Goal: Task Accomplishment & Management: Complete application form

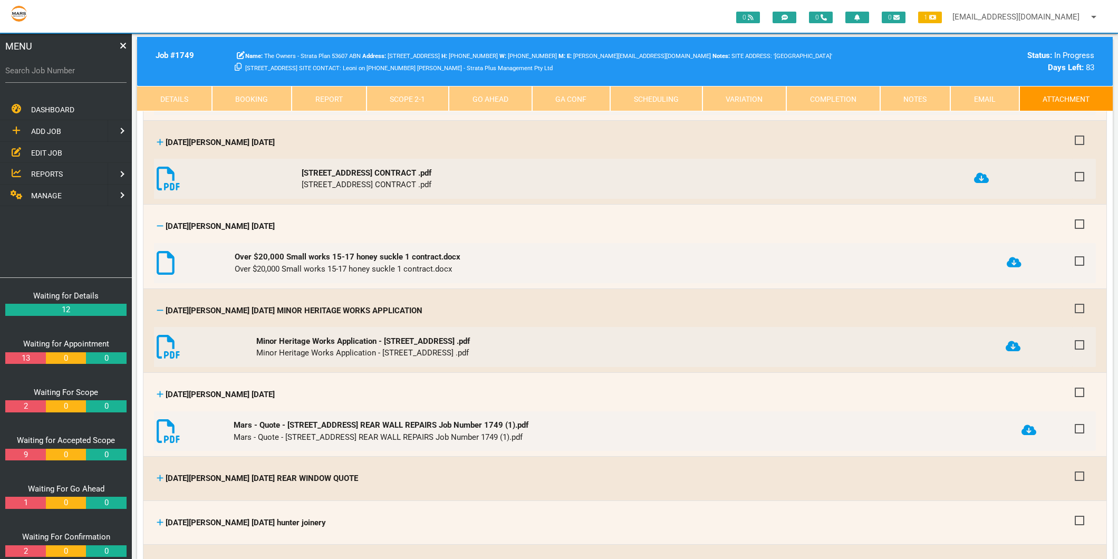
click at [28, 69] on label "Search Job Number" at bounding box center [65, 71] width 121 height 12
click at [28, 69] on input "Search Job Number" at bounding box center [65, 71] width 121 height 24
click at [58, 67] on label "Search Job Number" at bounding box center [65, 71] width 121 height 12
click at [58, 67] on input "Search Job Number" at bounding box center [65, 71] width 121 height 24
type input "1781"
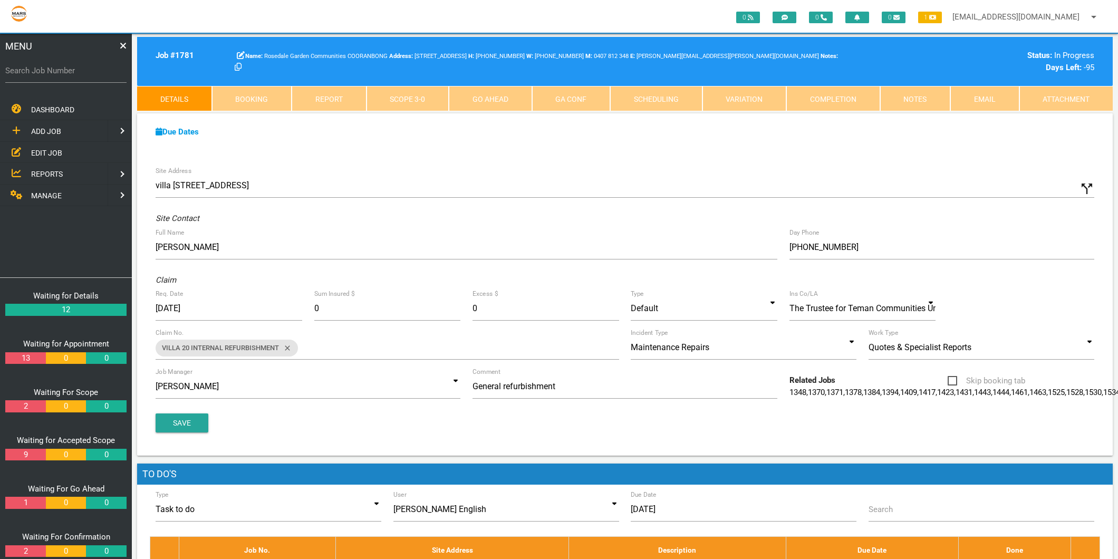
click at [423, 104] on link "Scope 3 - 0" at bounding box center [407, 98] width 83 height 25
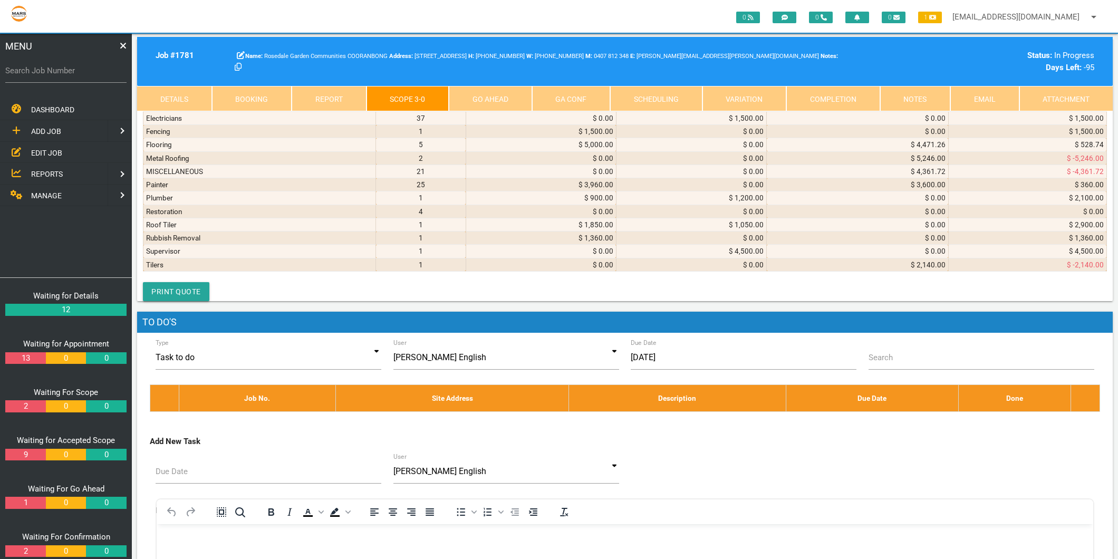
scroll to position [6151, 0]
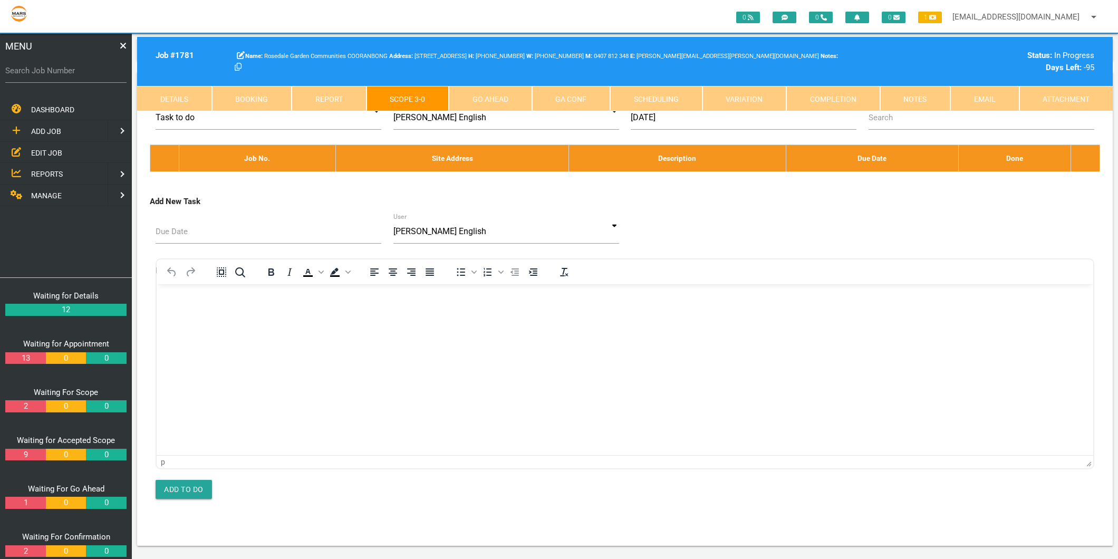
type textarea "BUNNINGS INVOICE 7302/00700712 [DATE] Sand washed sydney bastion 20kg Cement Ge…"
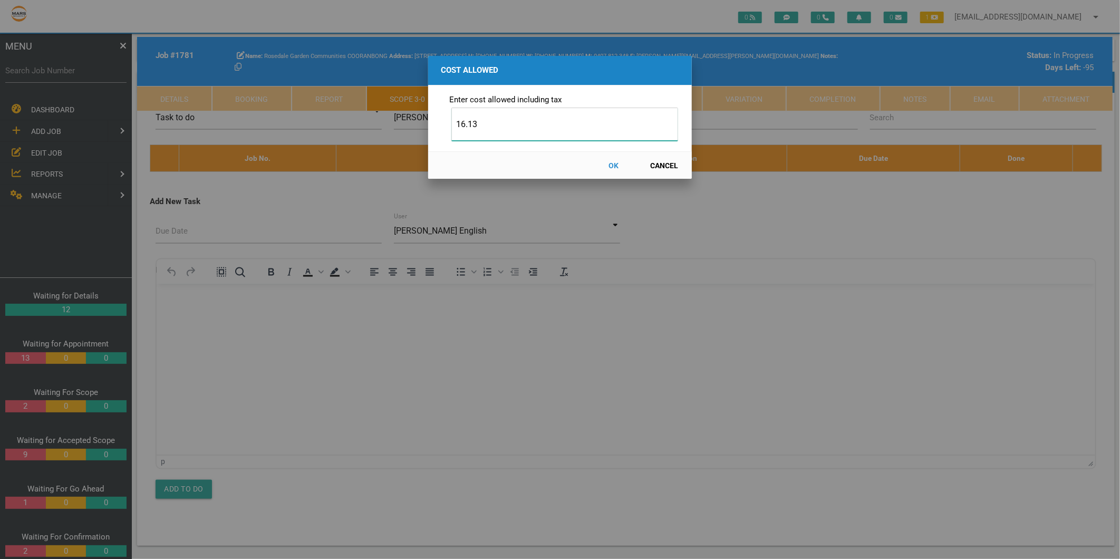
type input "16.13"
click at [614, 163] on button "OK" at bounding box center [614, 165] width 46 height 18
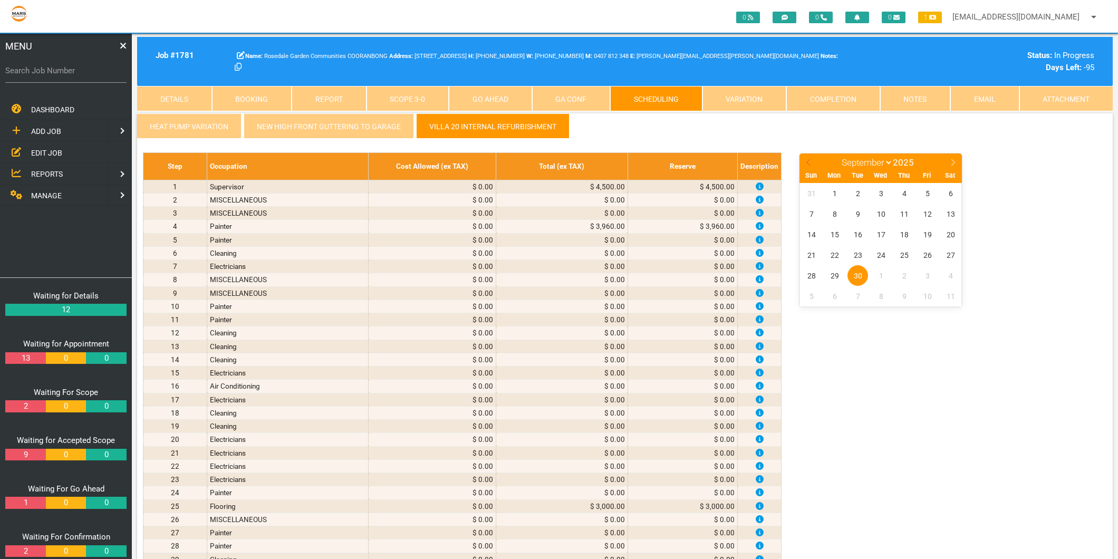
click at [802, 162] on span at bounding box center [808, 160] width 18 height 15
select select "7"
click at [837, 255] on span "18" at bounding box center [834, 255] width 21 height 21
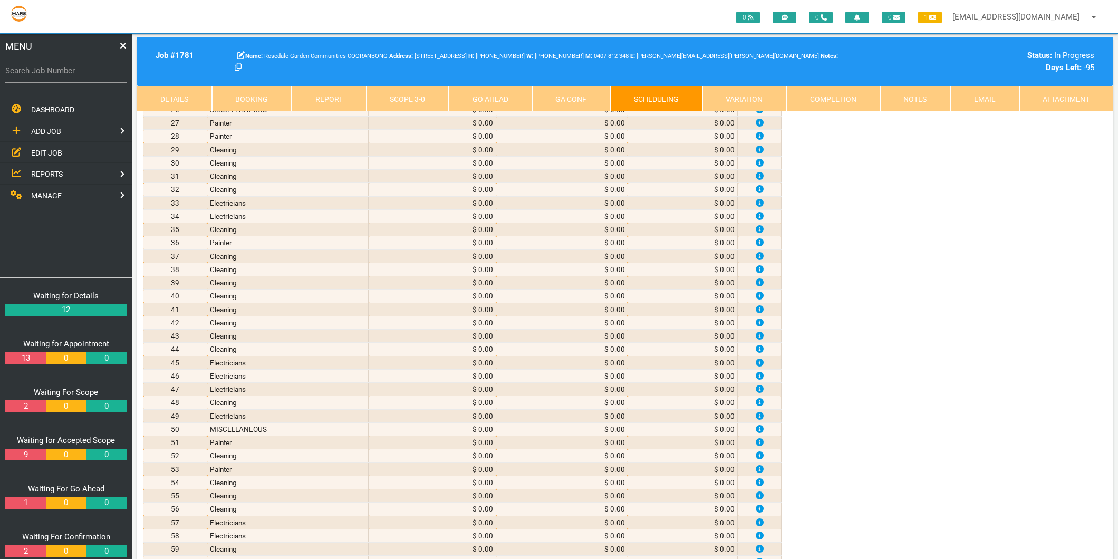
scroll to position [2402, 0]
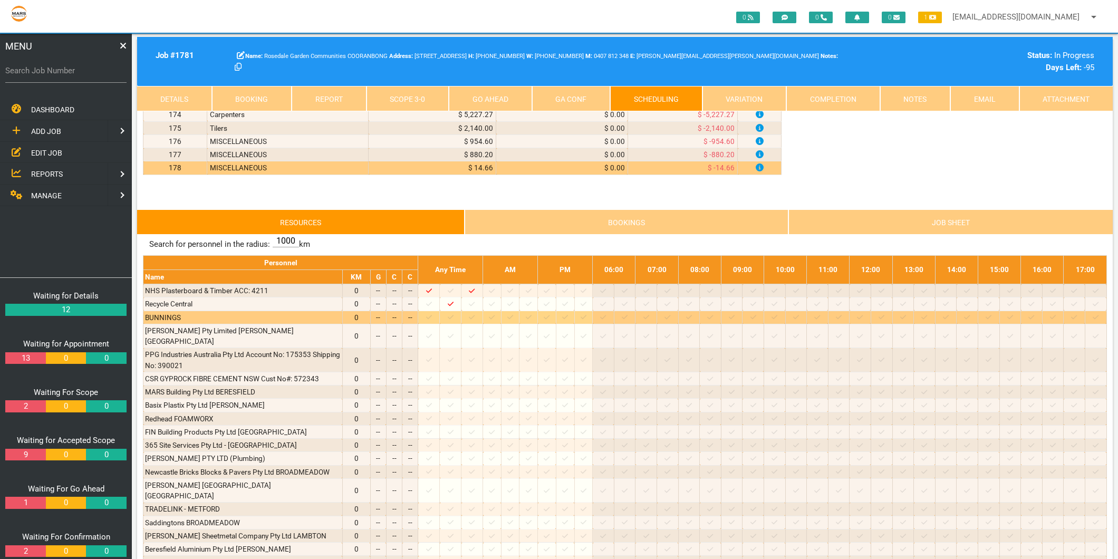
click at [495, 321] on icon at bounding box center [492, 317] width 6 height 7
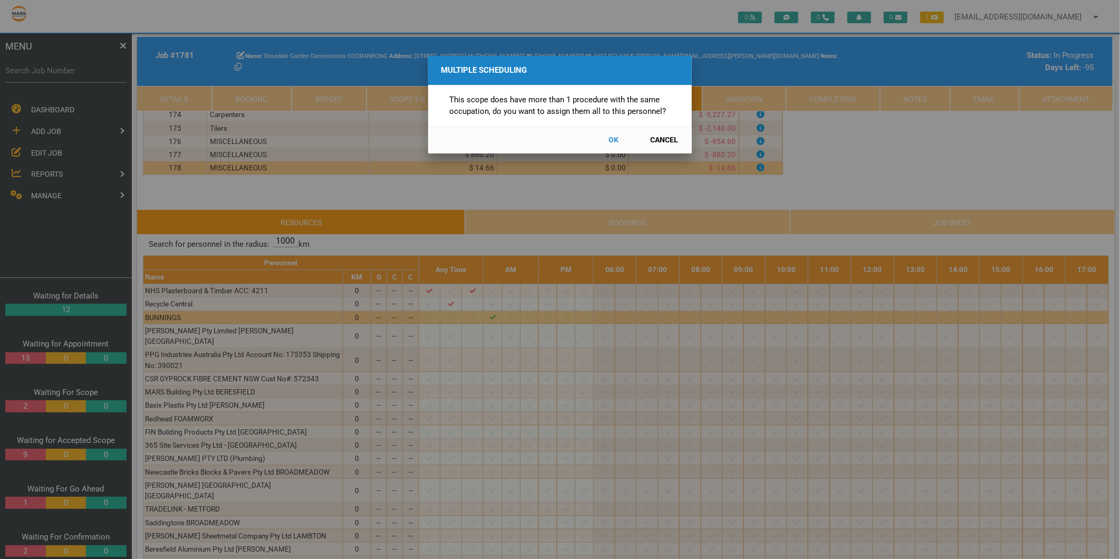
click at [666, 141] on button "Cancel" at bounding box center [664, 140] width 46 height 18
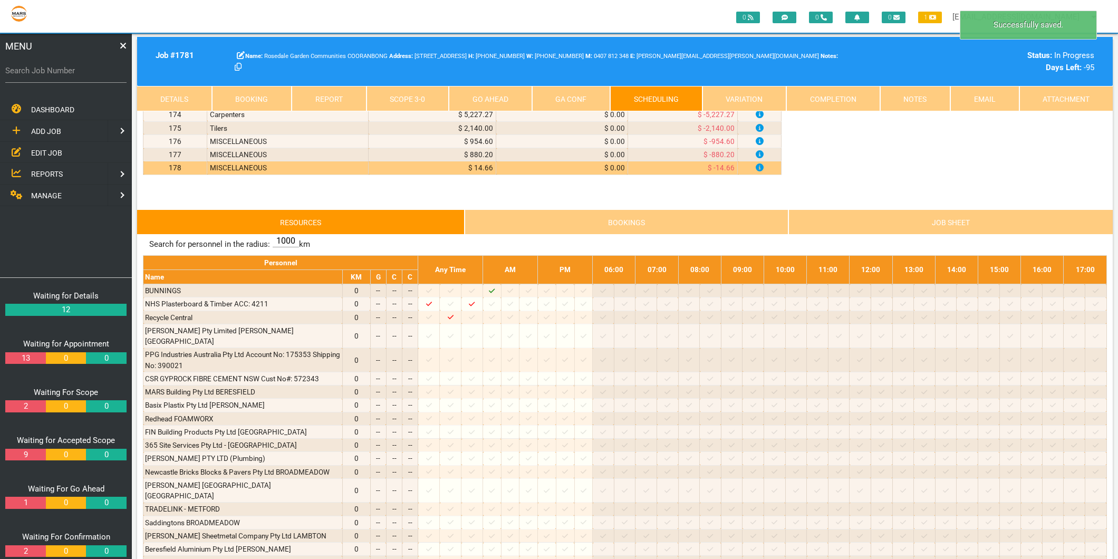
click at [388, 95] on link "Scope 3 - 0" at bounding box center [407, 98] width 83 height 25
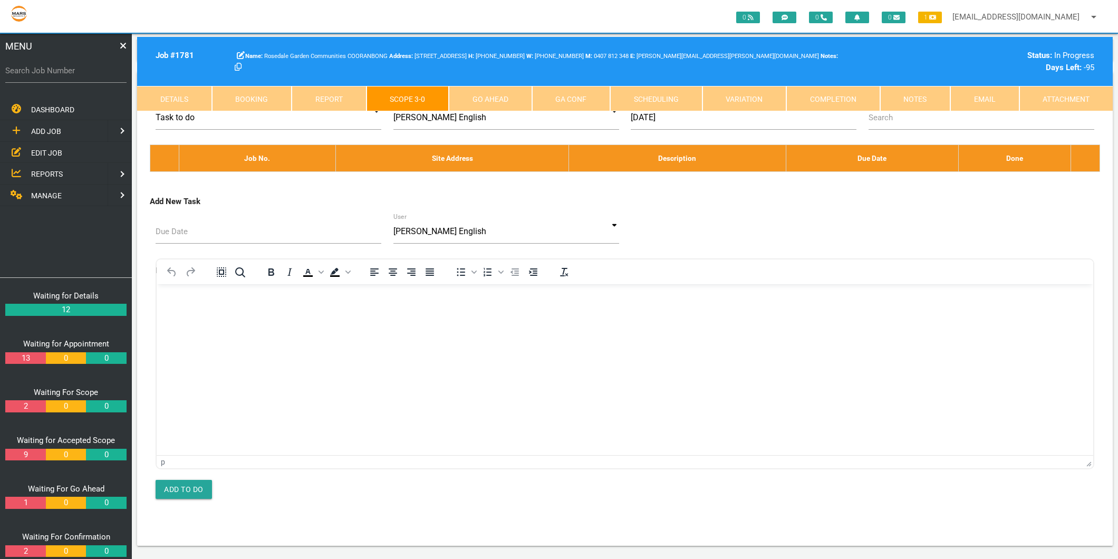
scroll to position [6060, 0]
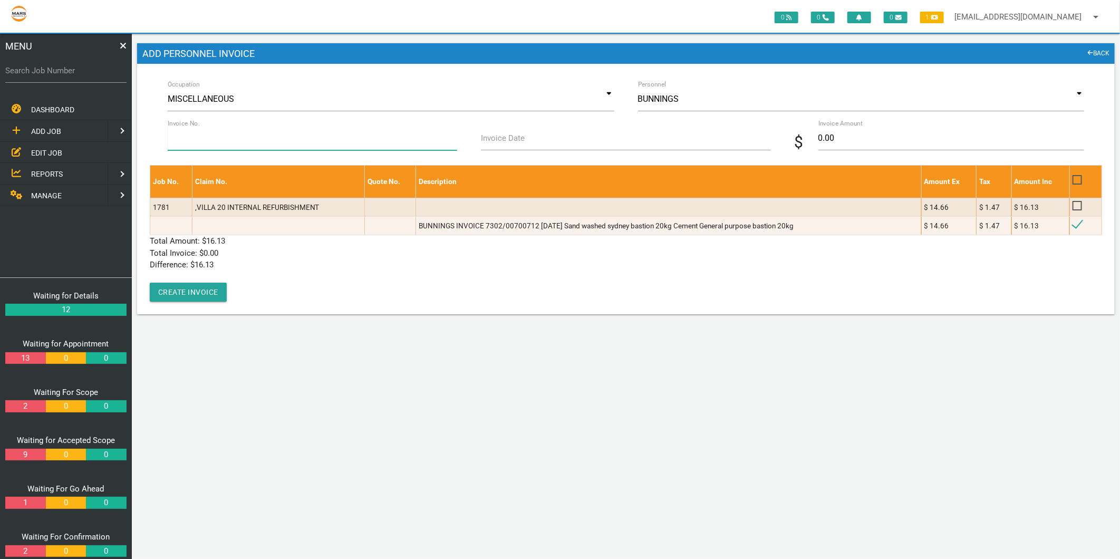
click at [208, 138] on input "Invoice No." at bounding box center [312, 138] width 289 height 24
type input "7302/00700712"
click at [508, 140] on label "Invoice Date" at bounding box center [503, 138] width 44 height 12
click at [508, 140] on input "Invoice Date" at bounding box center [625, 138] width 289 height 24
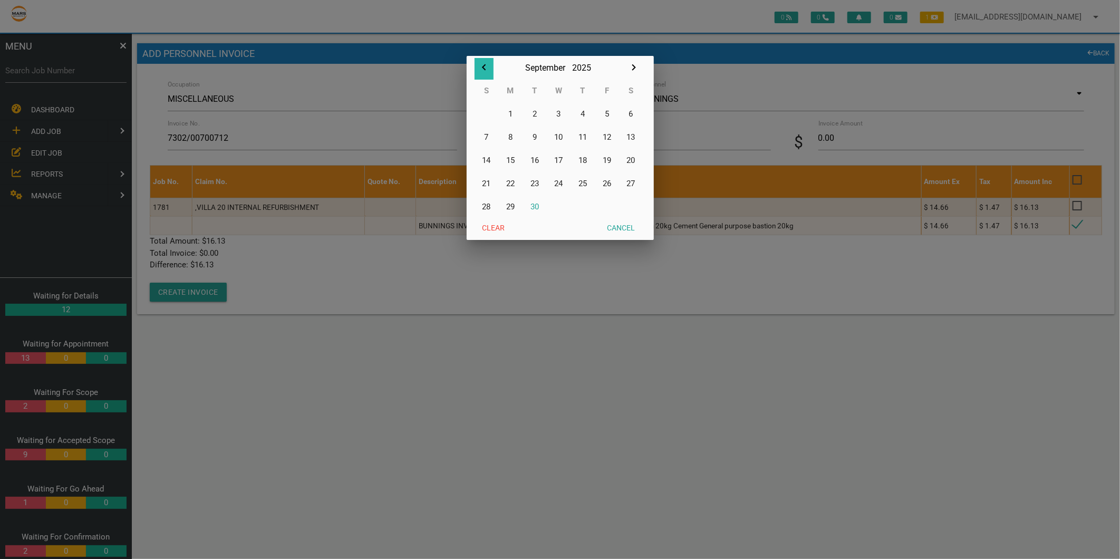
click at [481, 67] on icon "button" at bounding box center [484, 67] width 13 height 13
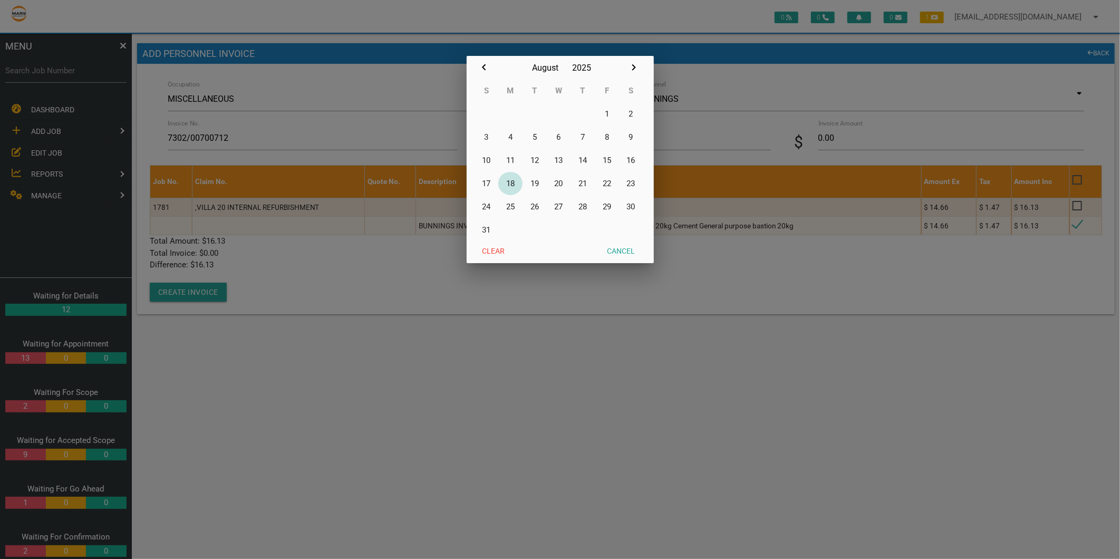
click at [512, 183] on button "18" at bounding box center [510, 183] width 24 height 23
type input "[DATE]"
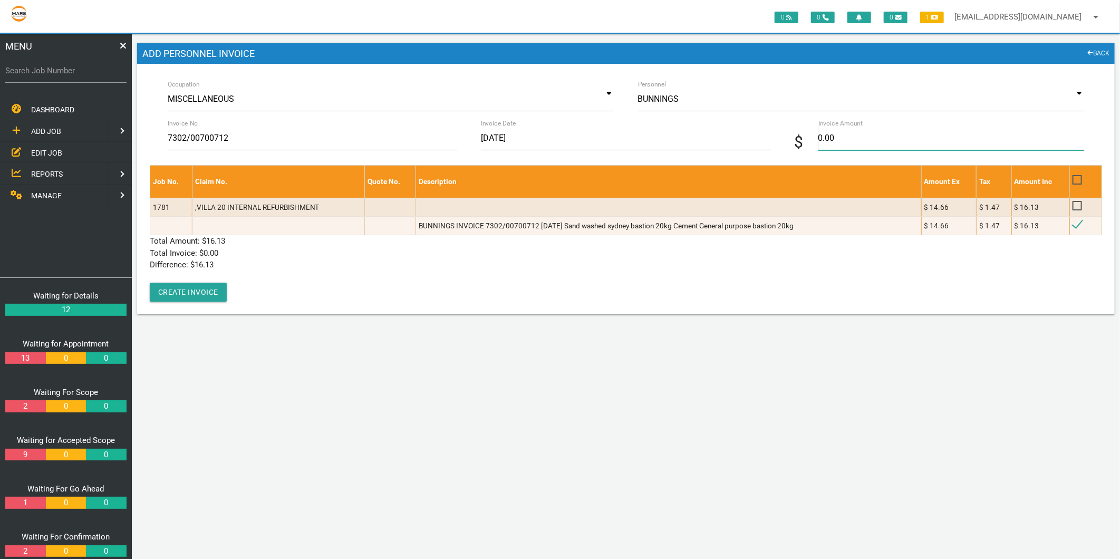
click at [888, 145] on input "0.00" at bounding box center [951, 138] width 266 height 24
type input "17"
click at [1095, 50] on link "BACK" at bounding box center [1099, 54] width 22 height 11
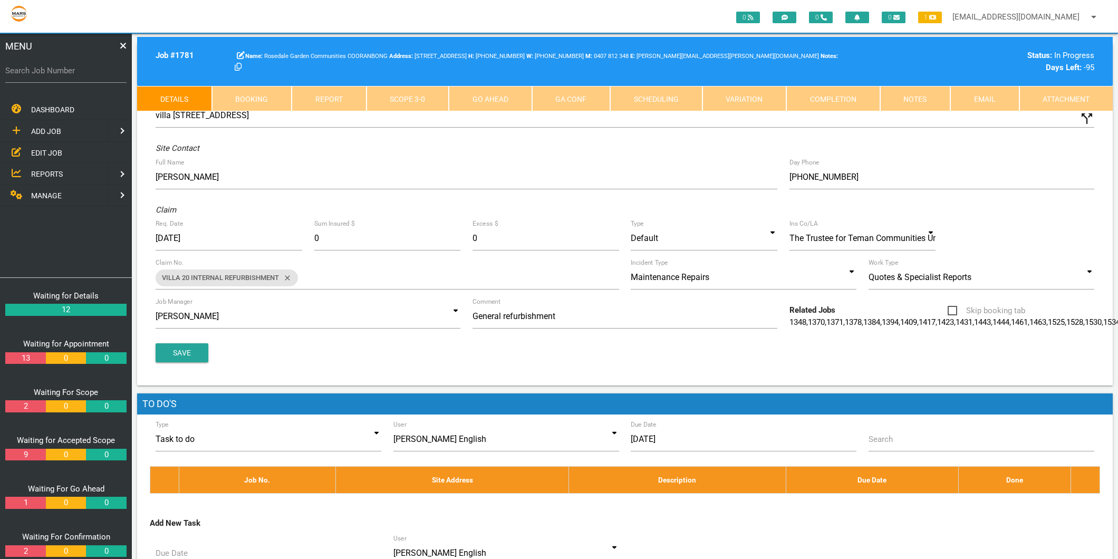
click at [396, 91] on link "Scope 3 - 0" at bounding box center [407, 98] width 83 height 25
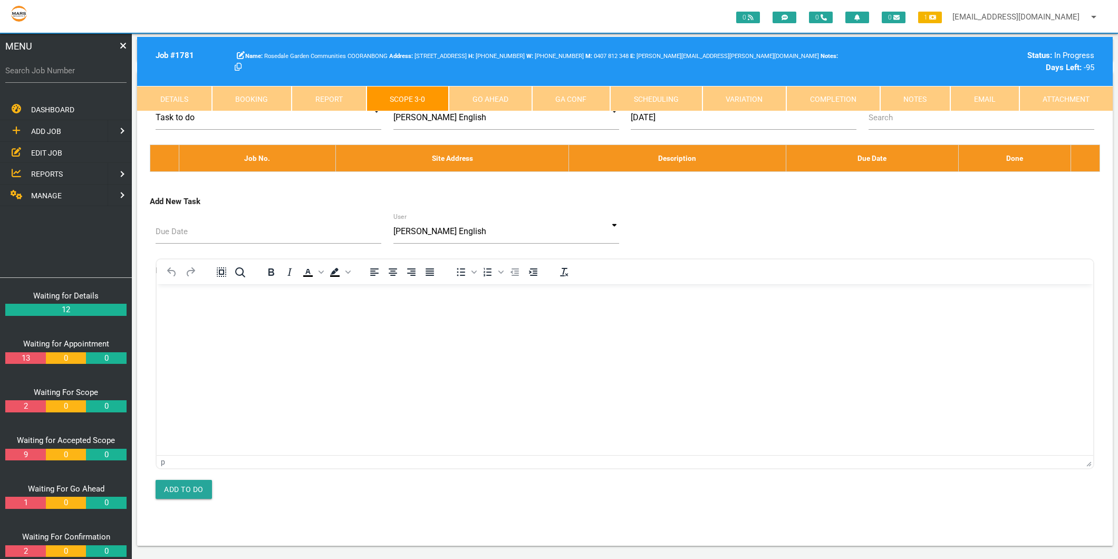
scroll to position [5975, 0]
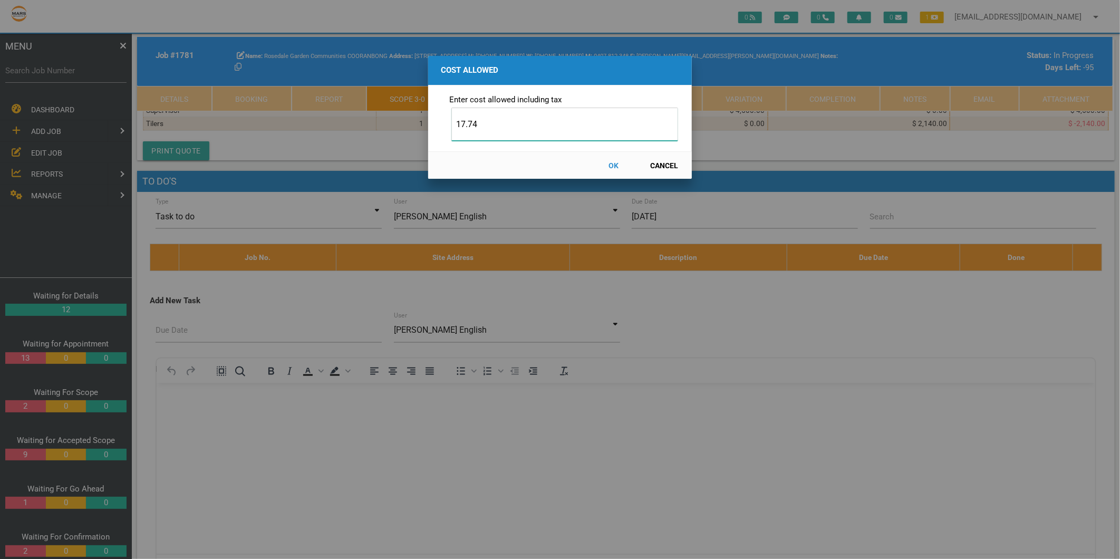
type input "17.74"
click at [616, 164] on button "OK" at bounding box center [614, 165] width 46 height 18
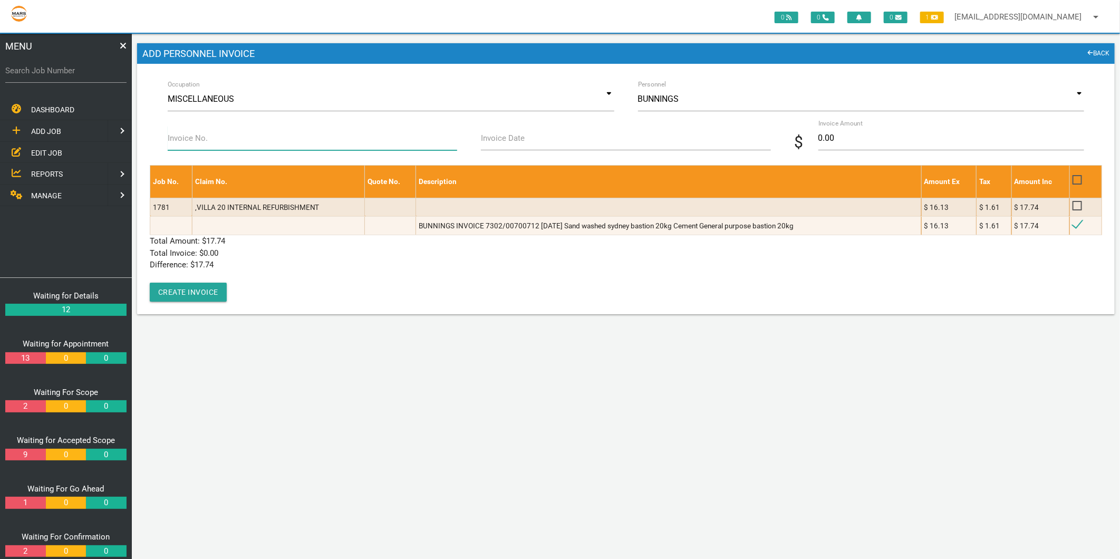
click at [229, 143] on input "Invoice No." at bounding box center [312, 138] width 289 height 24
type input "7302/00700712"
click at [512, 140] on label "Invoice Date" at bounding box center [503, 138] width 44 height 12
click at [512, 140] on input "Invoice Date" at bounding box center [625, 138] width 289 height 24
click at [511, 140] on input "Invoice Date" at bounding box center [625, 138] width 289 height 24
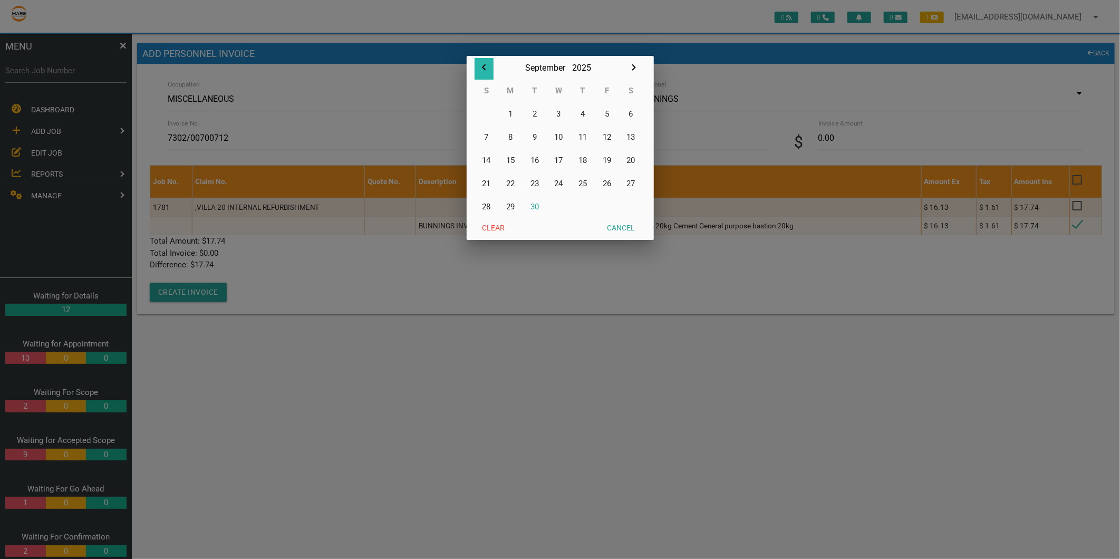
click at [482, 61] on icon "button" at bounding box center [484, 67] width 13 height 13
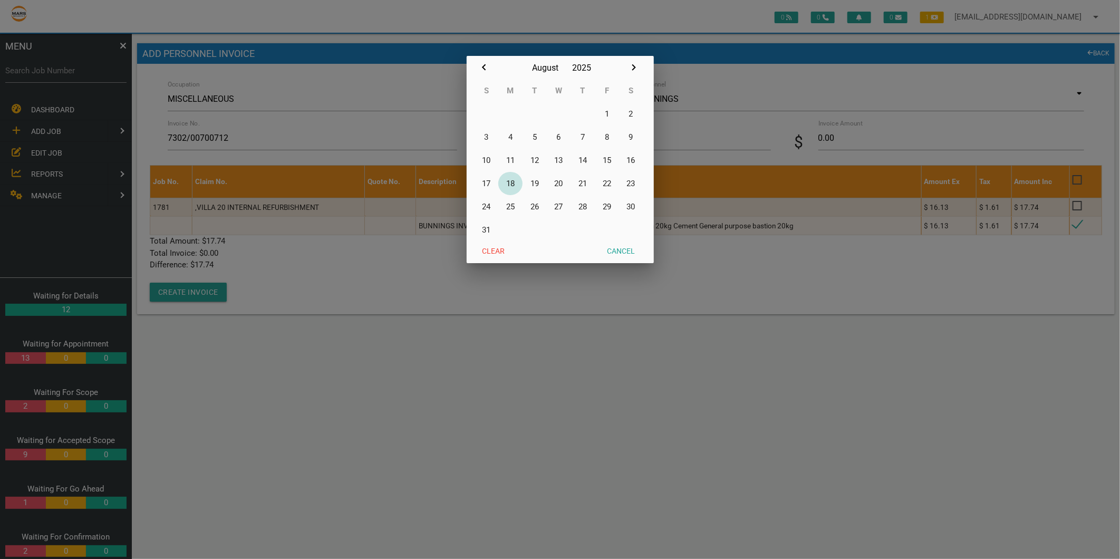
click at [509, 182] on button "18" at bounding box center [510, 183] width 24 height 23
type input "[DATE]"
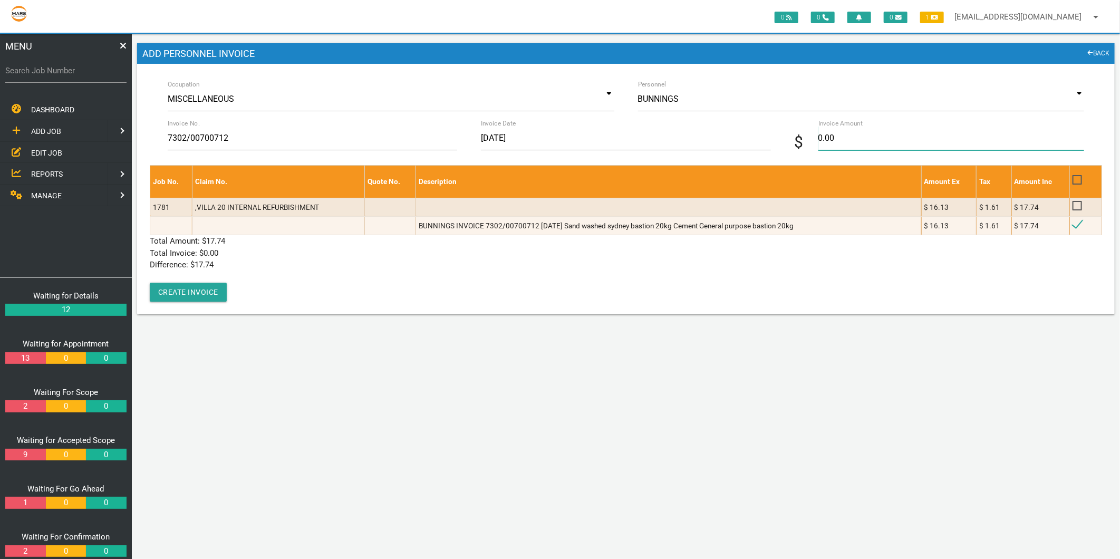
click at [897, 133] on input "0.00" at bounding box center [951, 138] width 266 height 24
type input "17.74"
click at [228, 254] on p "Total Invoice: $ 0.00" at bounding box center [626, 253] width 952 height 12
click at [208, 295] on button "Create Invoice" at bounding box center [188, 292] width 77 height 19
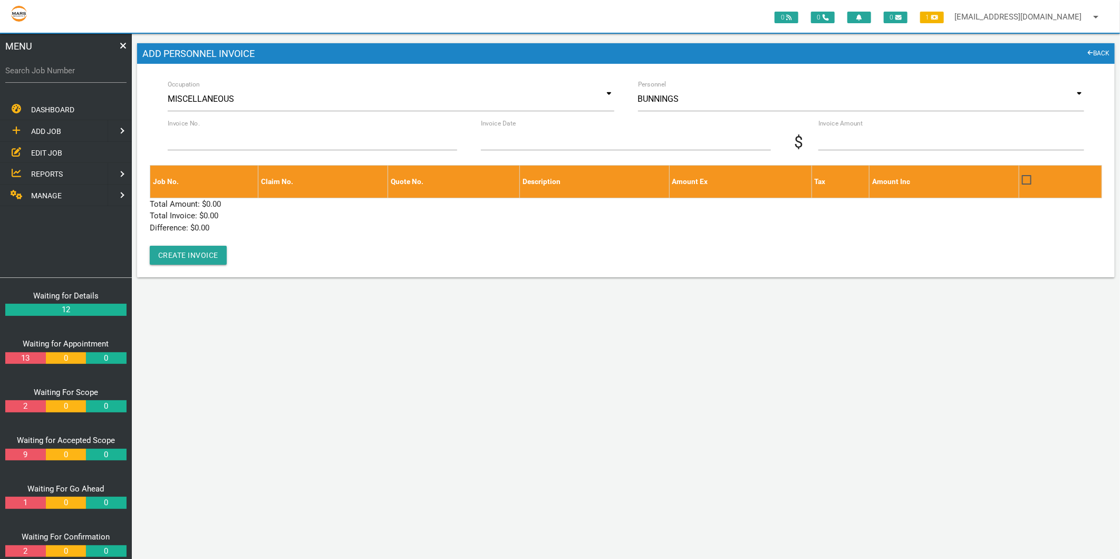
click at [64, 66] on label "Search Job Number" at bounding box center [65, 71] width 121 height 12
click at [64, 66] on input "Search Job Number" at bounding box center [65, 71] width 121 height 24
type input "1781"
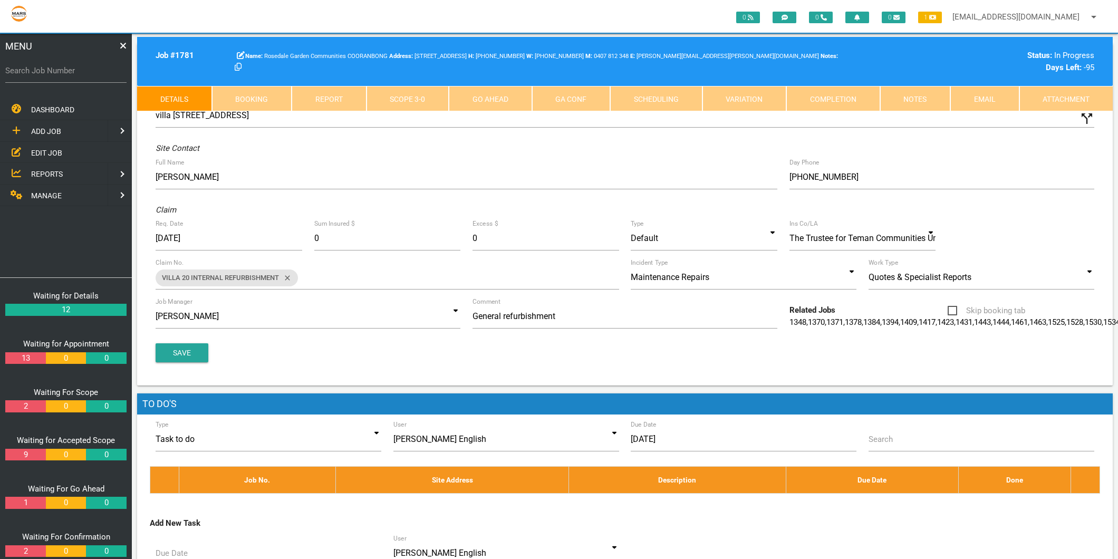
click at [426, 101] on link "Scope 3 - 0" at bounding box center [407, 98] width 83 height 25
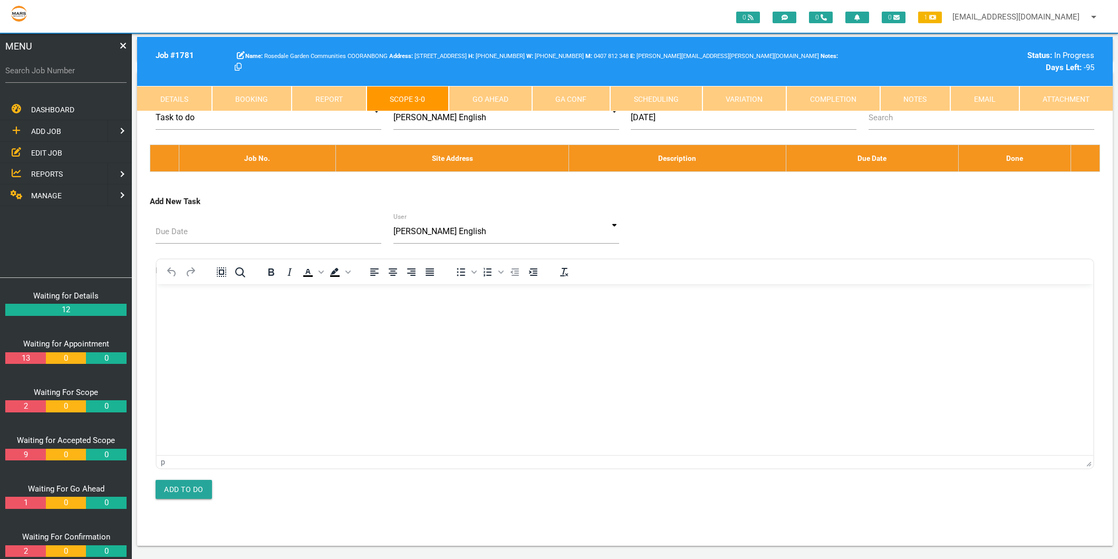
scroll to position [6092, 0]
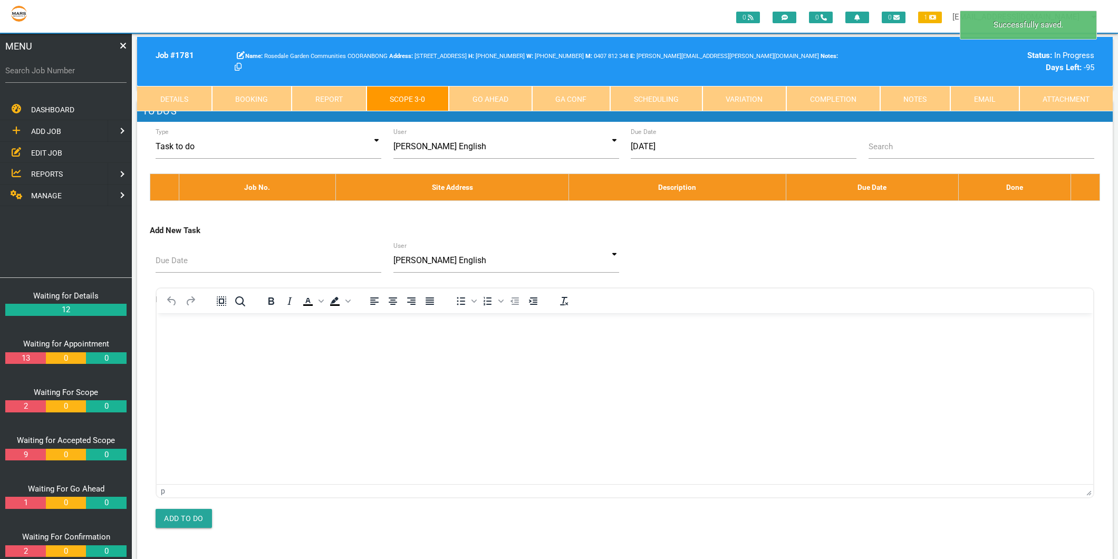
type textarea "BUNNINGS INVOICE 7302/00700625 18/8/2025 Cement general purpose bastion 20kg"
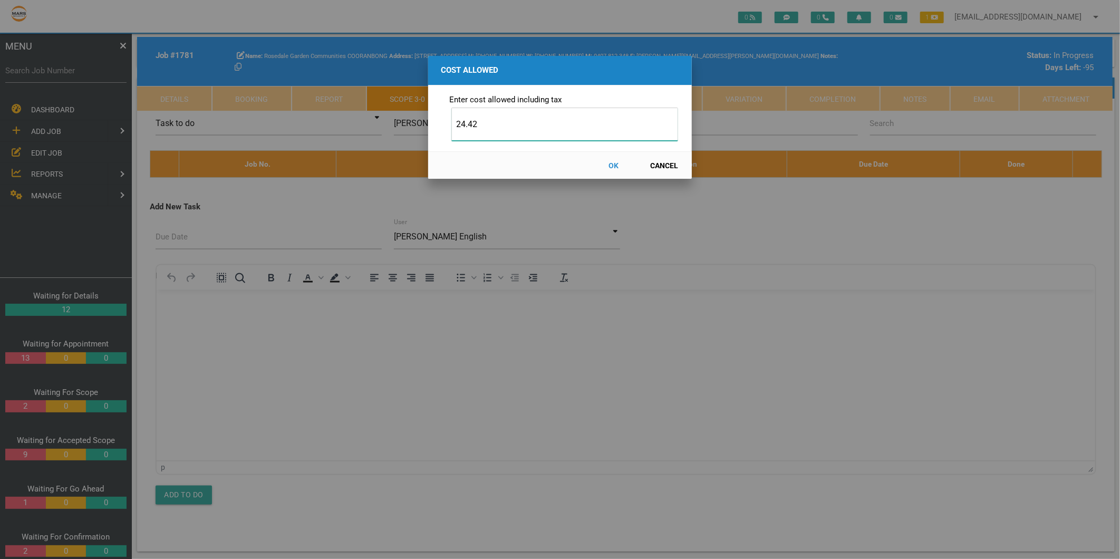
type input "24.42"
click at [613, 164] on button "OK" at bounding box center [614, 165] width 46 height 18
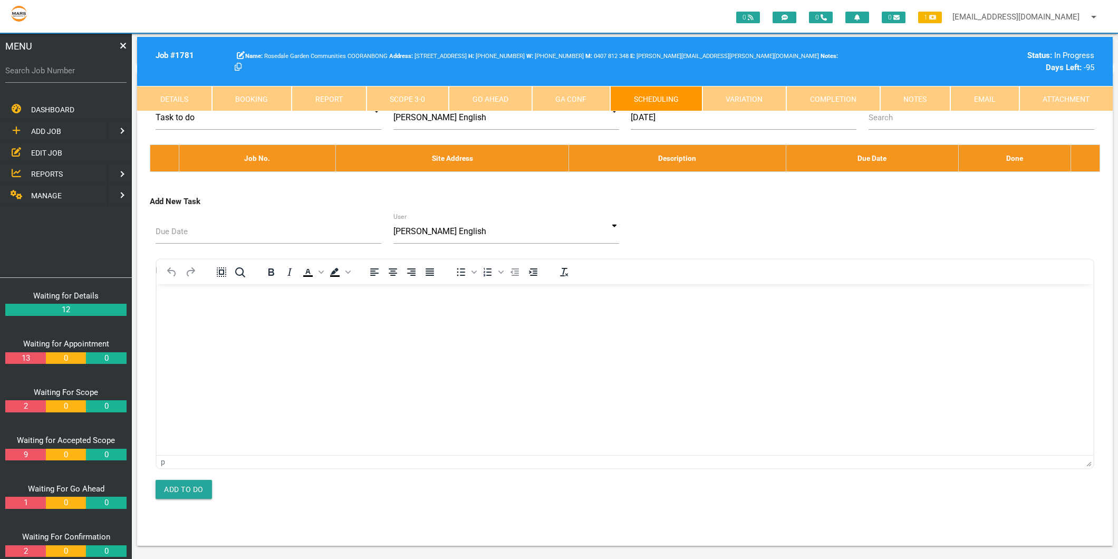
scroll to position [0, 0]
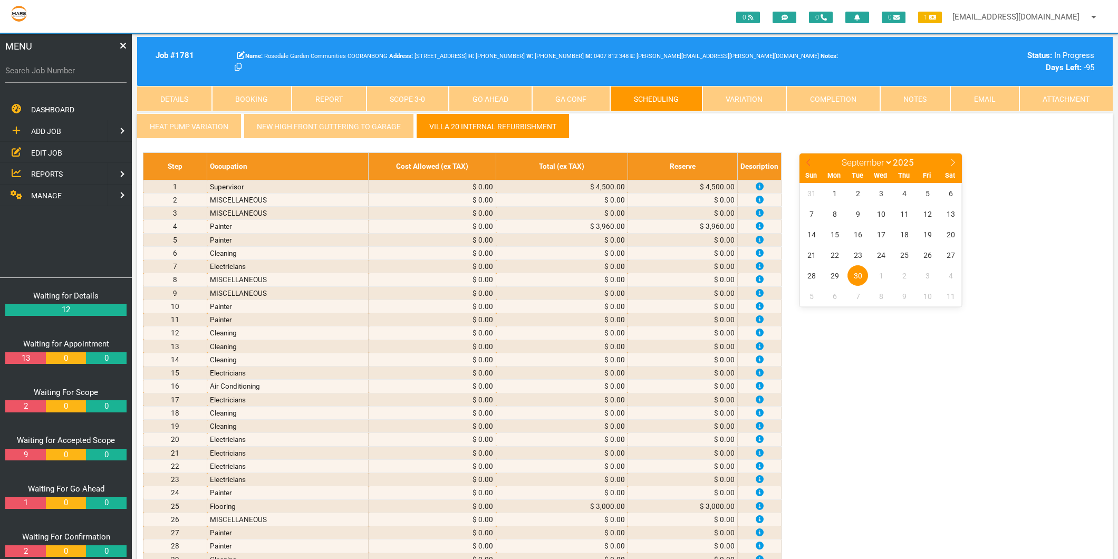
click at [807, 162] on icon at bounding box center [808, 162] width 7 height 7
select select "7"
click at [836, 250] on span "18" at bounding box center [834, 255] width 21 height 21
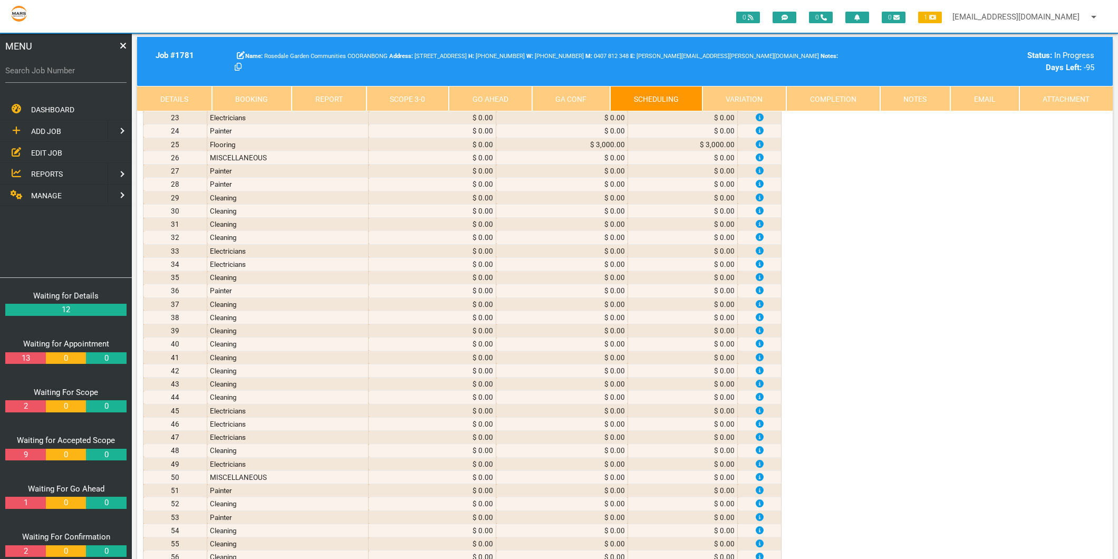
scroll to position [2343, 0]
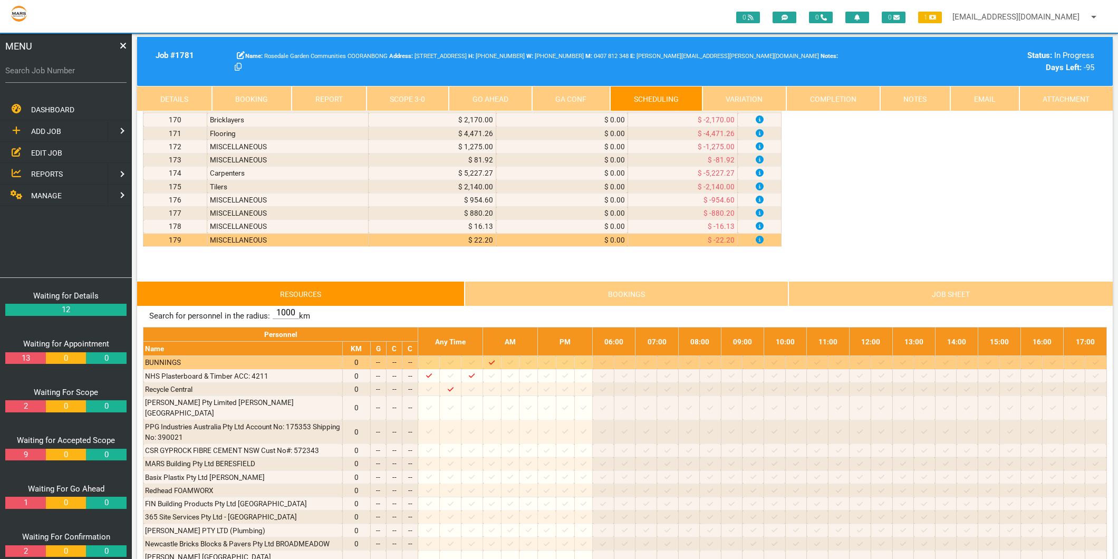
click at [513, 366] on icon at bounding box center [510, 362] width 6 height 7
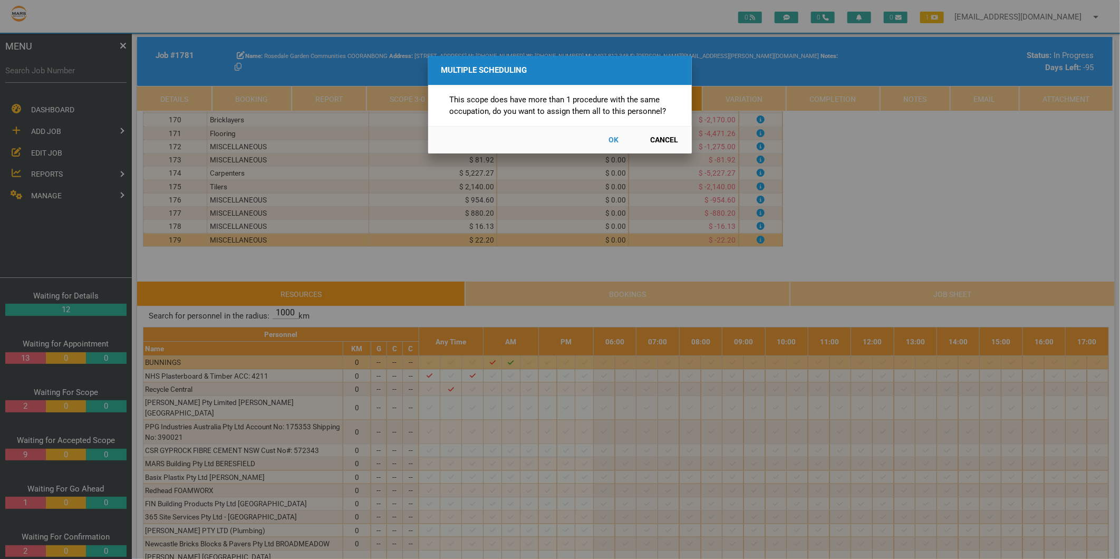
click at [670, 142] on button "Cancel" at bounding box center [664, 140] width 46 height 18
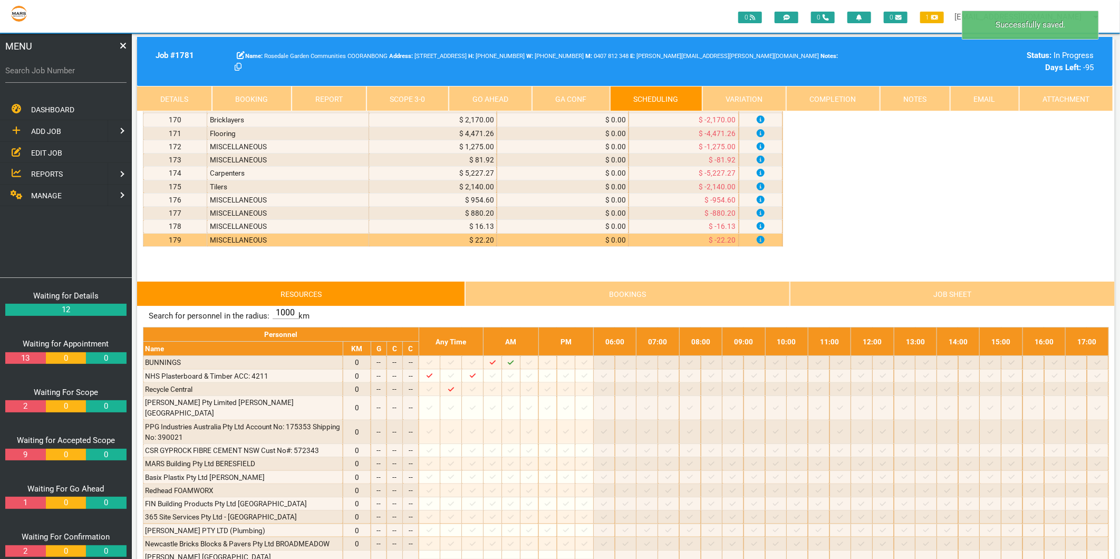
click at [401, 95] on link "Scope 3 - 0" at bounding box center [407, 98] width 83 height 25
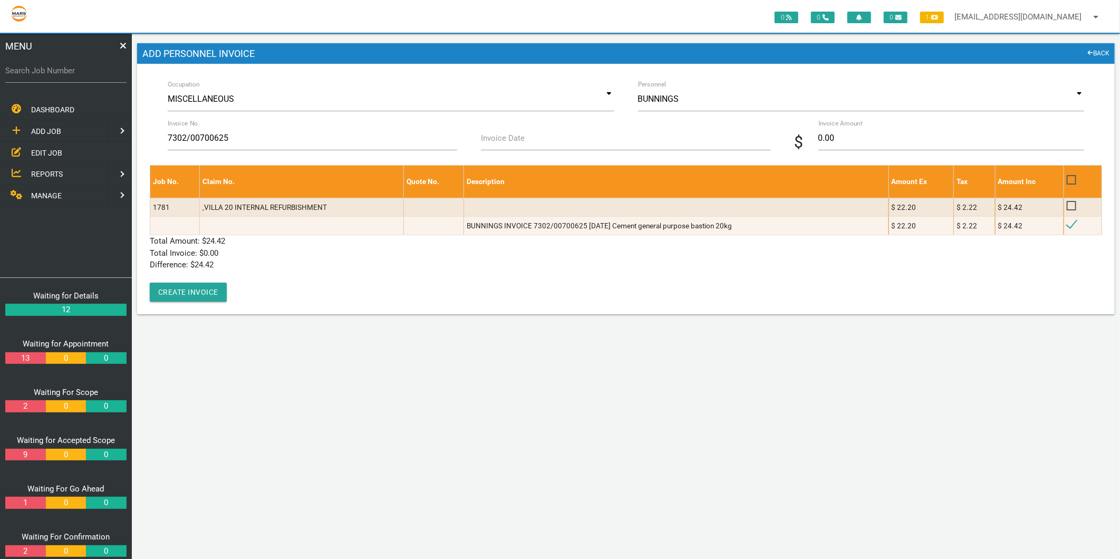
type input "7302/00700625"
click at [503, 150] on div "Invoice Date Clear Cancel Ok" at bounding box center [626, 140] width 302 height 28
click at [501, 143] on label "Invoice Date" at bounding box center [503, 138] width 44 height 12
click at [501, 143] on input "Invoice Date" at bounding box center [625, 138] width 289 height 24
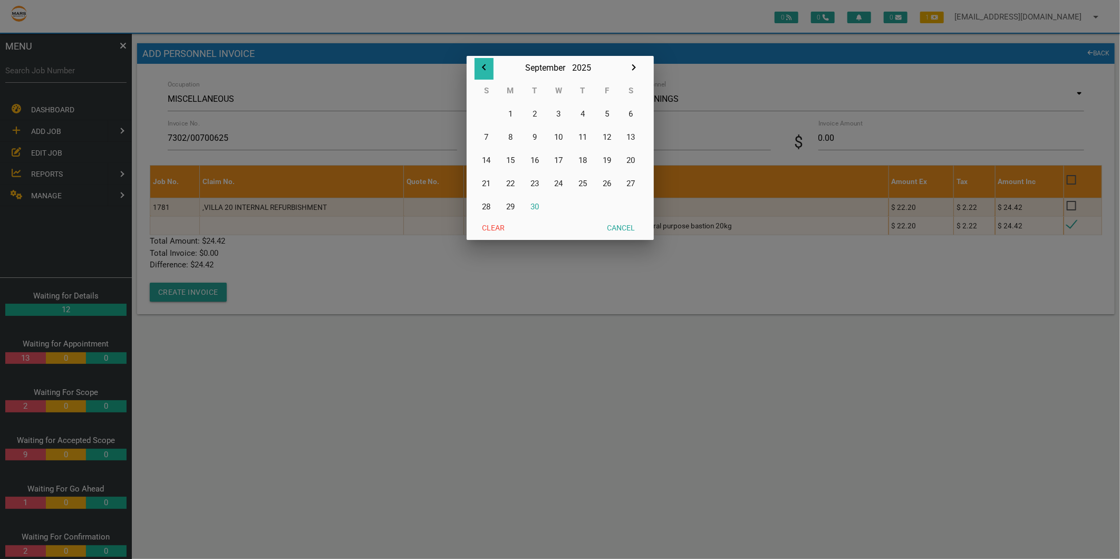
click at [484, 67] on icon "button" at bounding box center [484, 67] width 13 height 13
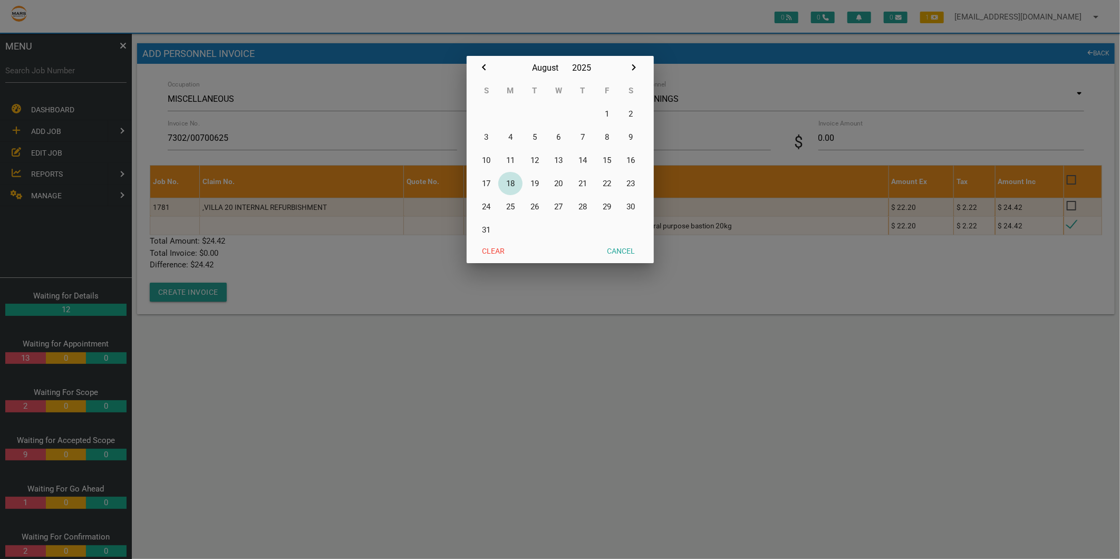
click at [513, 180] on button "18" at bounding box center [510, 183] width 24 height 23
type input "[DATE]"
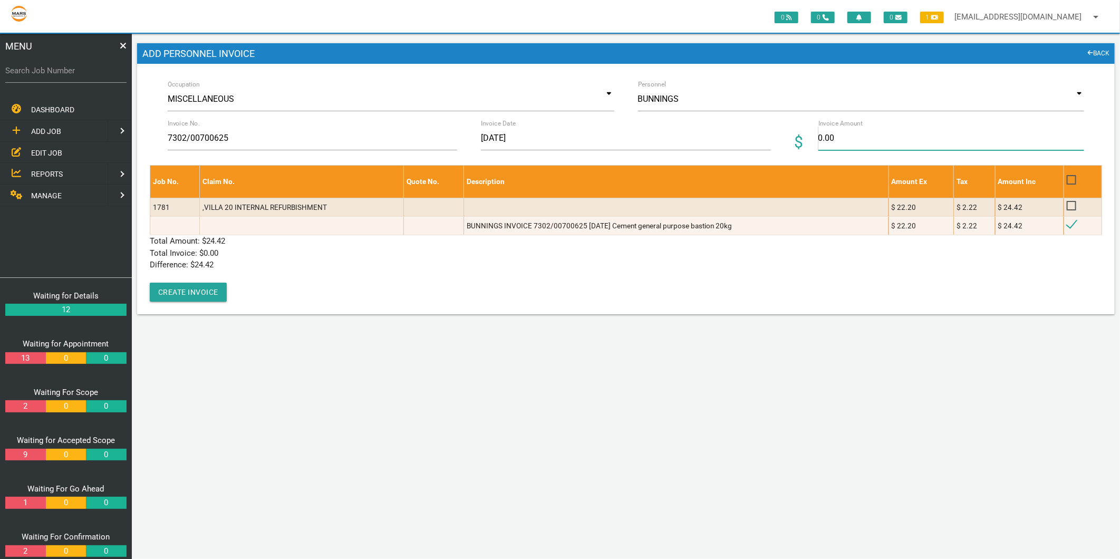
click at [829, 136] on input "0.00" at bounding box center [951, 138] width 266 height 24
type input "24.42"
click at [367, 261] on p "Difference: $ 24.42" at bounding box center [626, 265] width 952 height 12
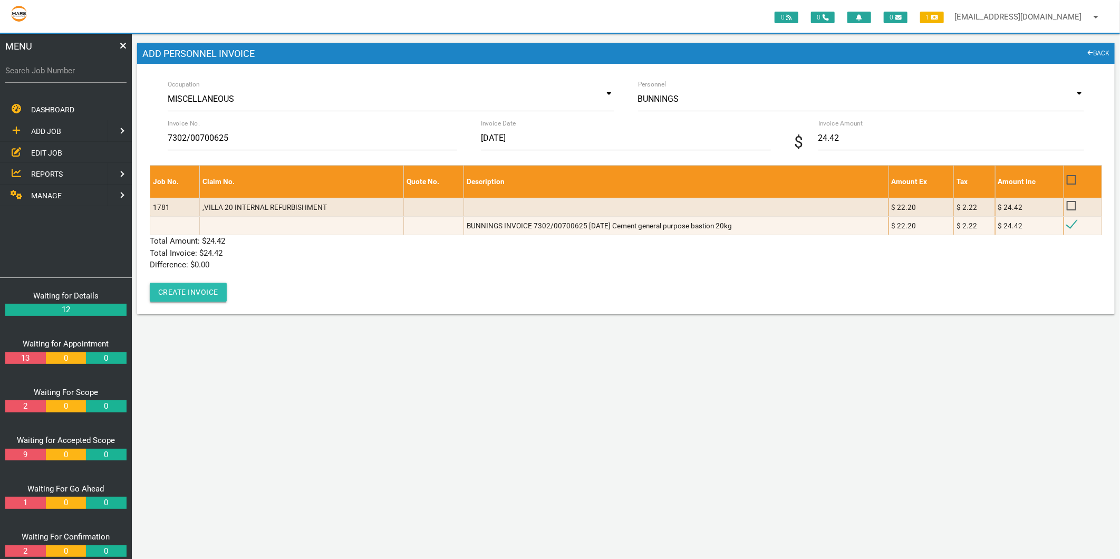
click at [200, 296] on button "Create Invoice" at bounding box center [188, 292] width 77 height 19
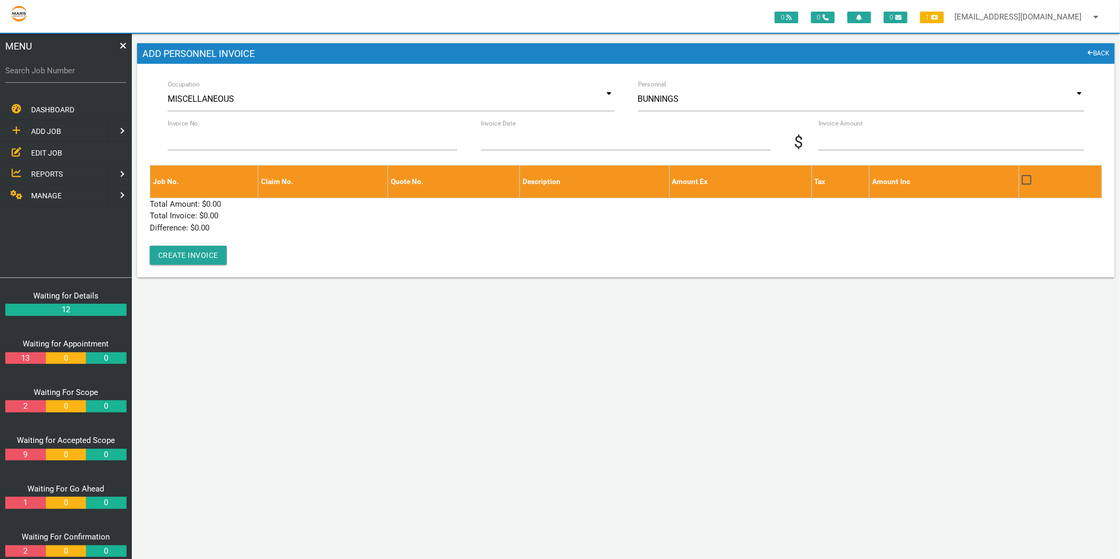
click at [66, 69] on label "Search Job Number" at bounding box center [65, 71] width 121 height 12
click at [66, 69] on input "Search Job Number" at bounding box center [65, 71] width 121 height 24
type input "1774"
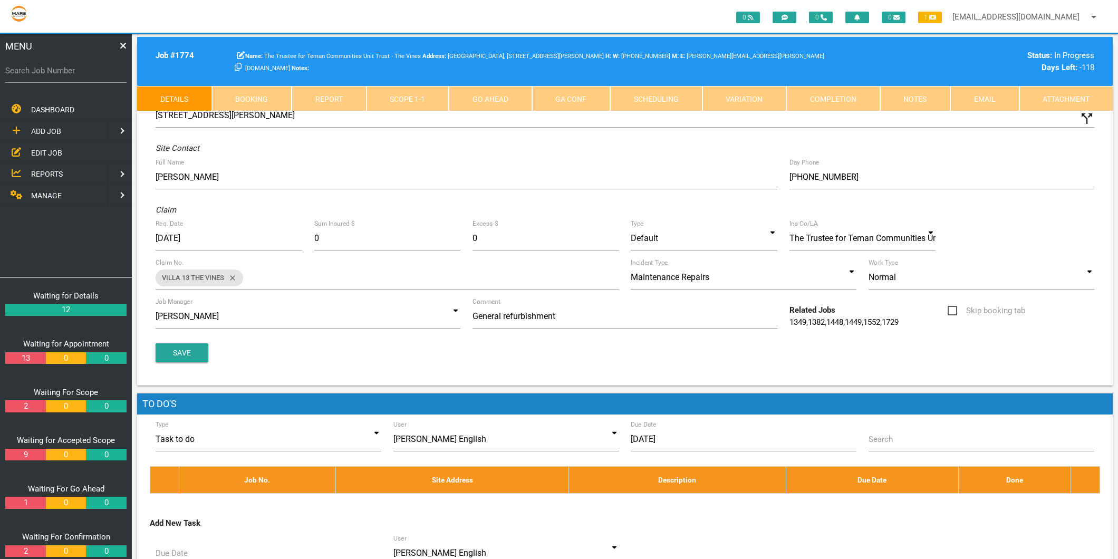
click at [404, 90] on link "Scope 1 - 1" at bounding box center [407, 98] width 83 height 25
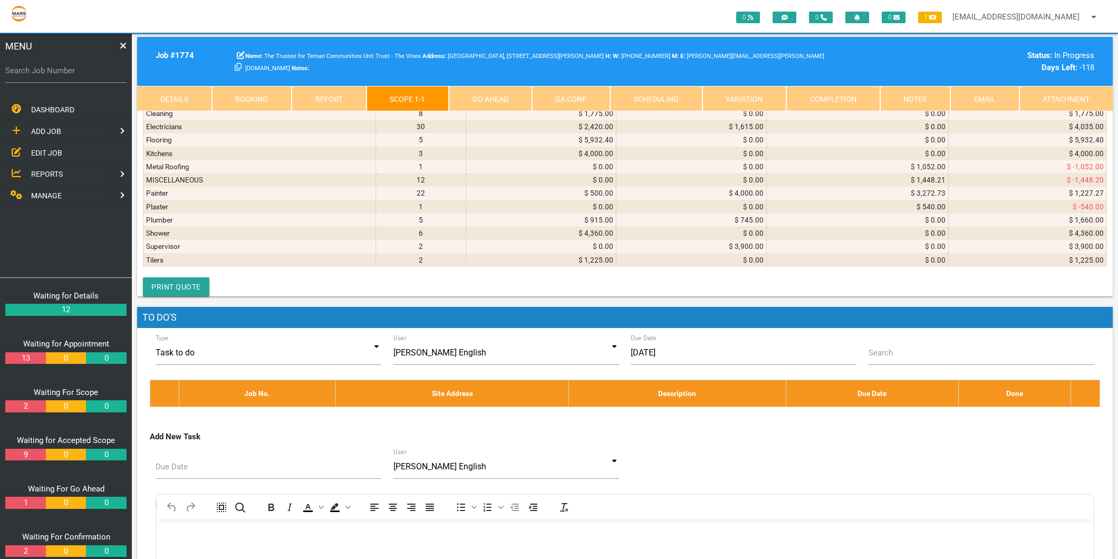
scroll to position [4042, 0]
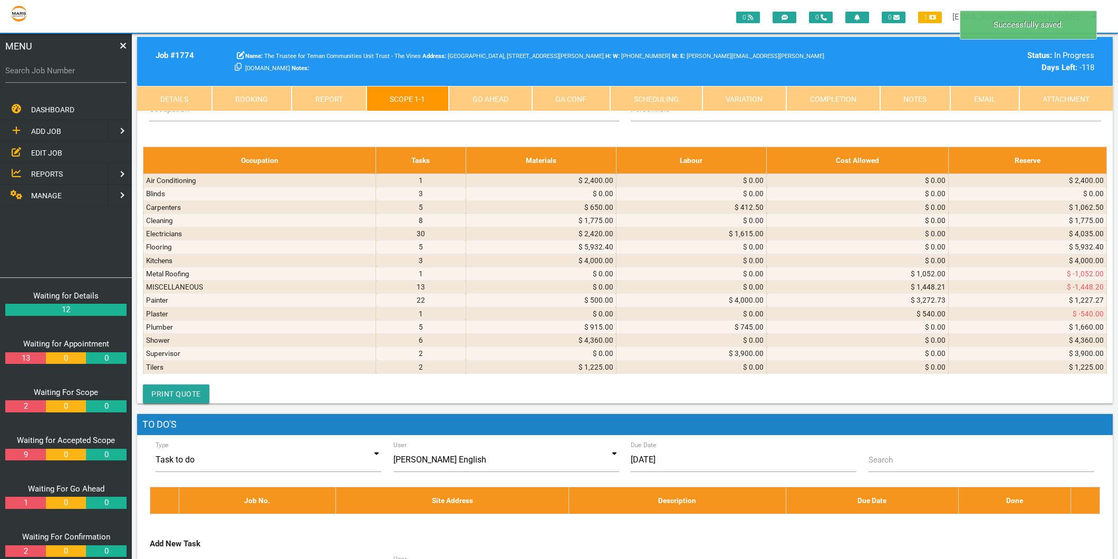
type textarea "BUNNINGS INVOICE 7332/01152852 26/8/2025 DIY Multi-Purp Comp less mess 2.25kg/ …"
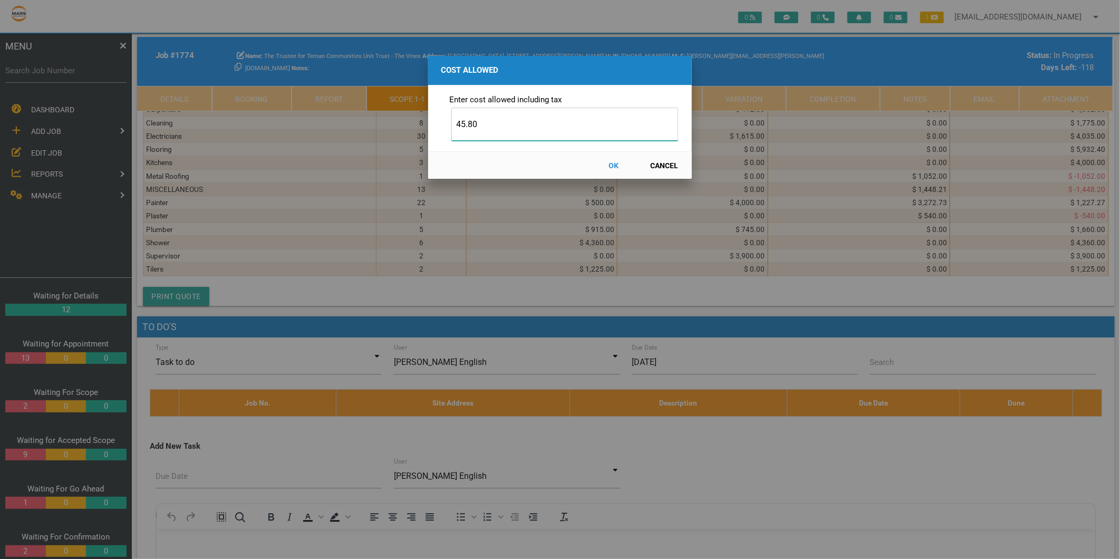
type input "45.80"
click at [615, 162] on button "OK" at bounding box center [614, 165] width 46 height 18
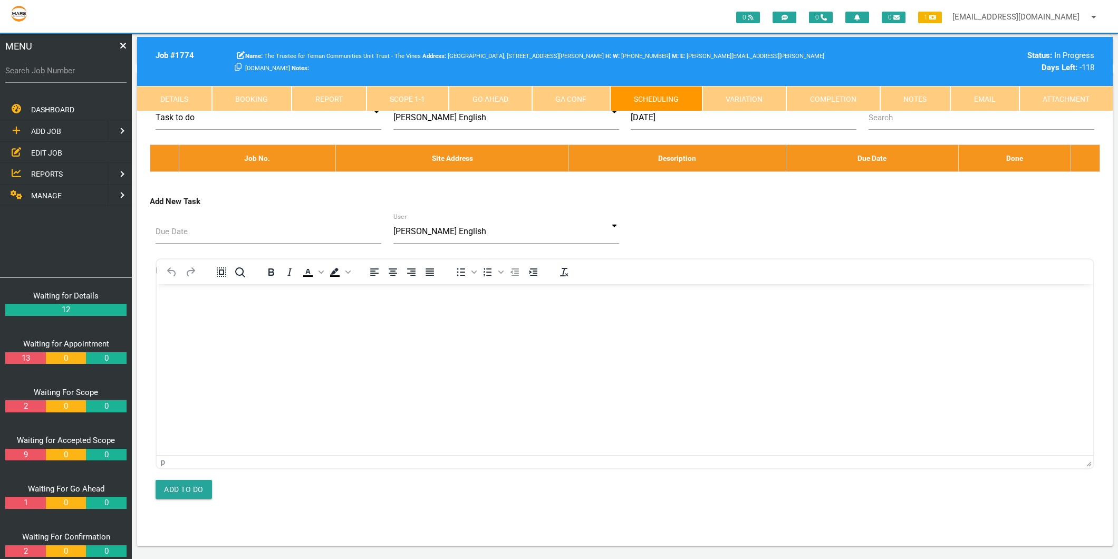
scroll to position [0, 0]
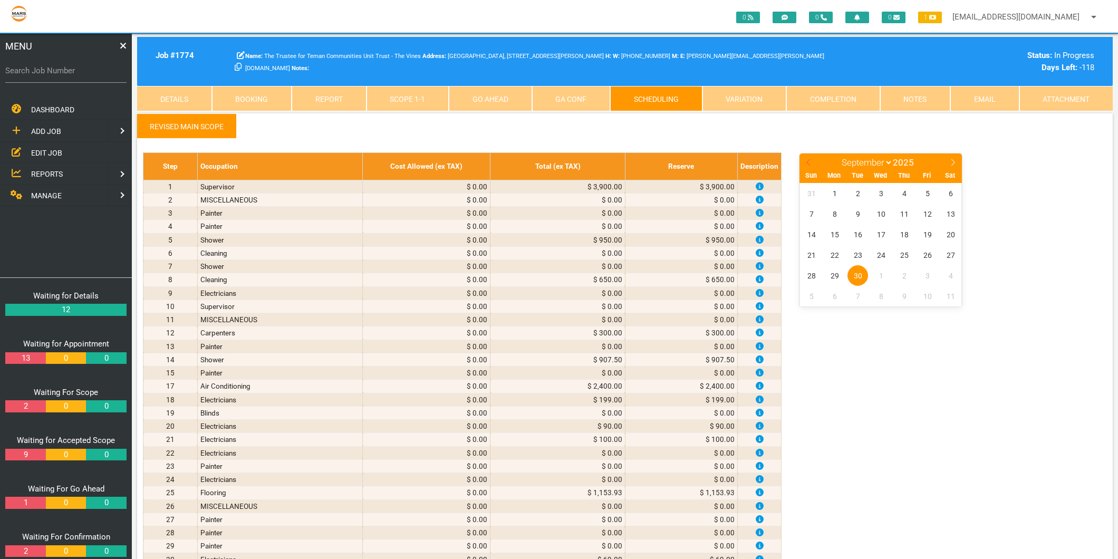
click at [810, 159] on icon at bounding box center [808, 162] width 7 height 7
select select "7"
click at [859, 276] on span "26" at bounding box center [857, 275] width 21 height 21
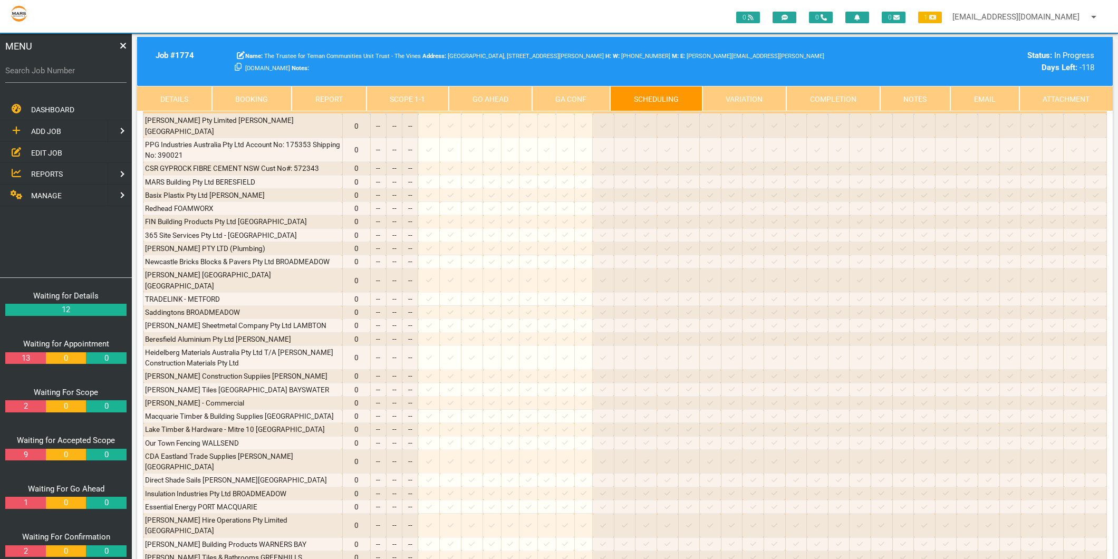
scroll to position [1523, 0]
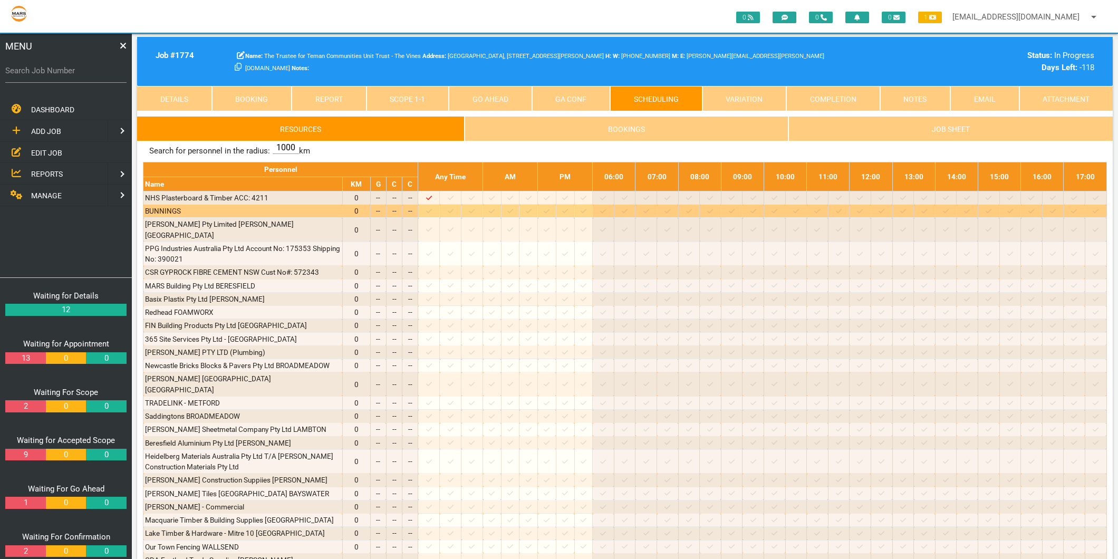
click at [453, 213] on icon at bounding box center [451, 211] width 6 height 4
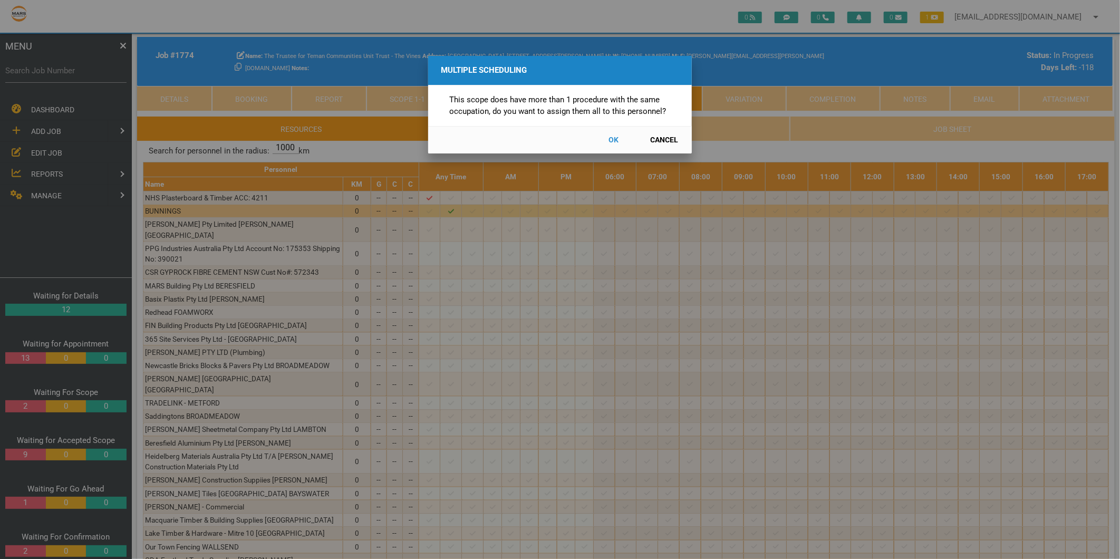
click at [674, 138] on button "Cancel" at bounding box center [664, 140] width 46 height 18
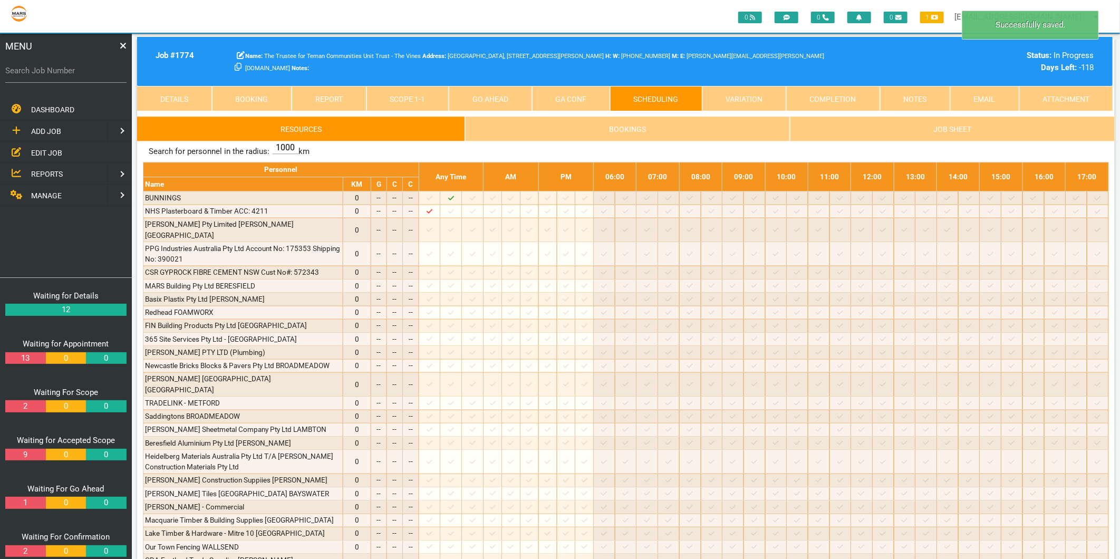
click at [395, 96] on link "Scope 1 - 1" at bounding box center [407, 98] width 83 height 25
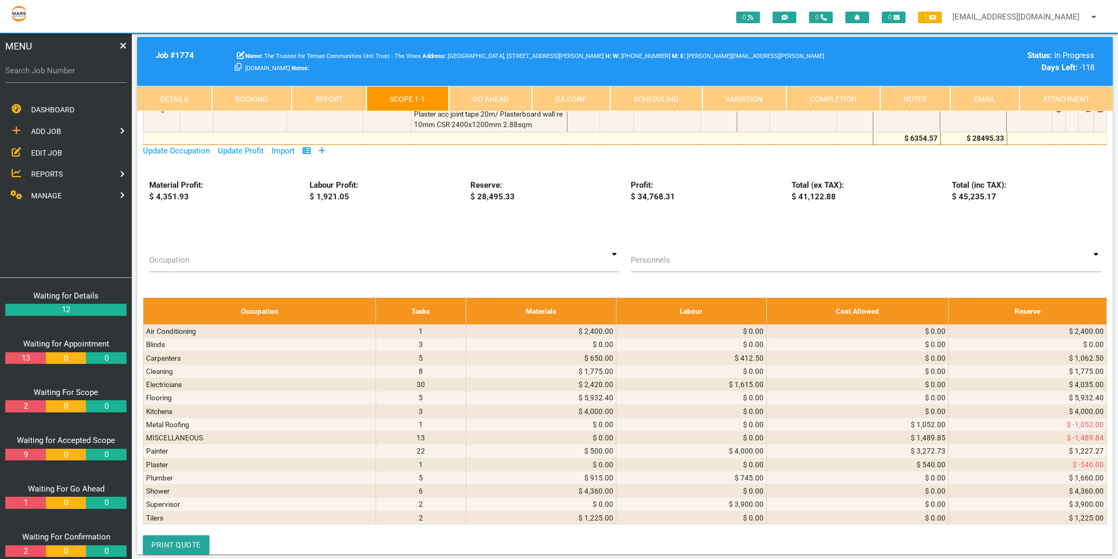
scroll to position [3866, 0]
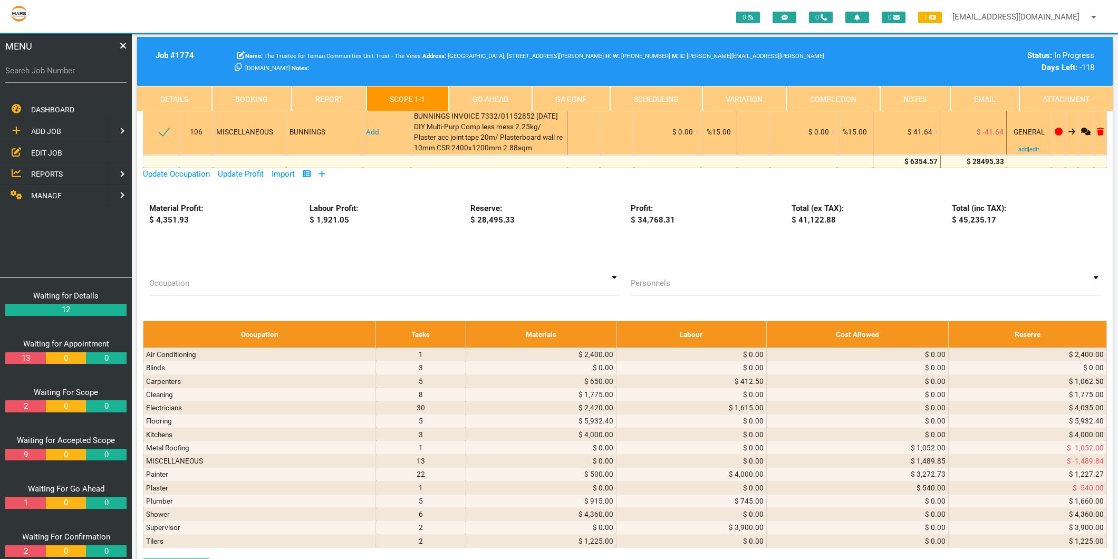
click at [366, 136] on link "Add" at bounding box center [372, 132] width 13 height 8
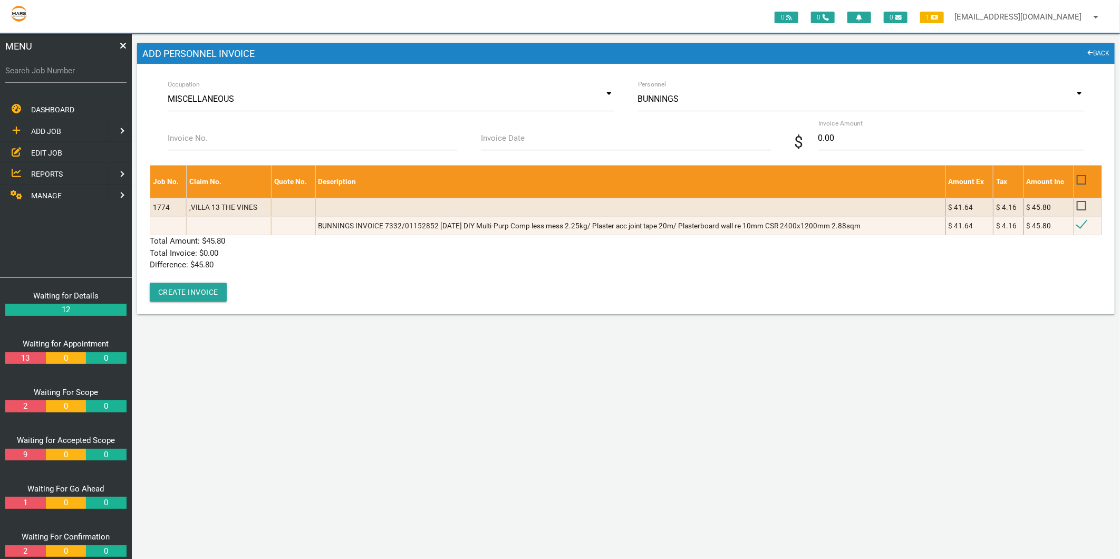
click at [182, 141] on label "Invoice No." at bounding box center [188, 138] width 40 height 12
click at [182, 141] on input "Invoice No." at bounding box center [312, 138] width 289 height 24
type input "7332/01152852"
click at [558, 135] on input "Invoice Date" at bounding box center [625, 138] width 289 height 24
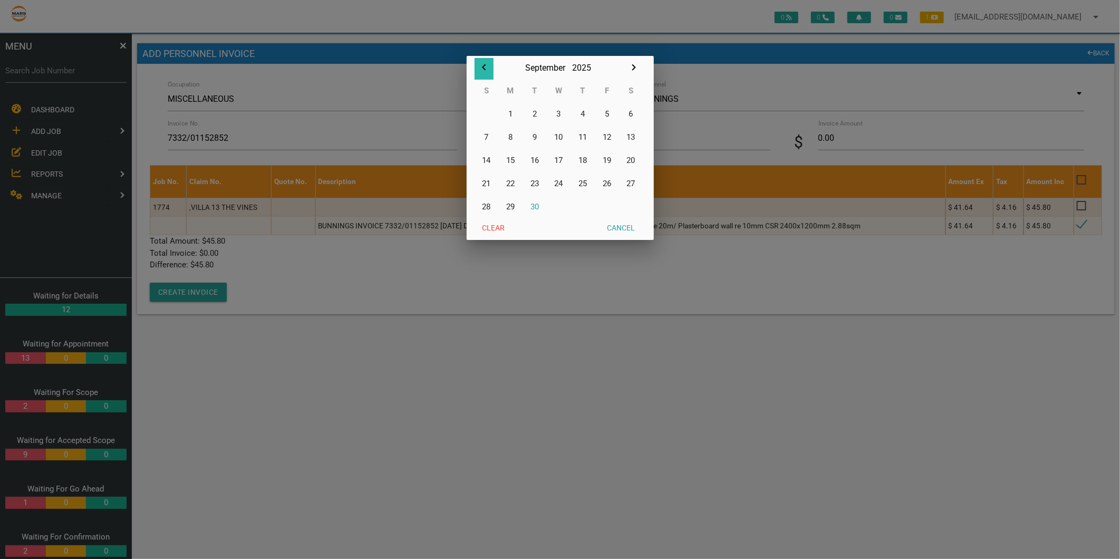
click at [483, 64] on icon "button" at bounding box center [484, 67] width 13 height 13
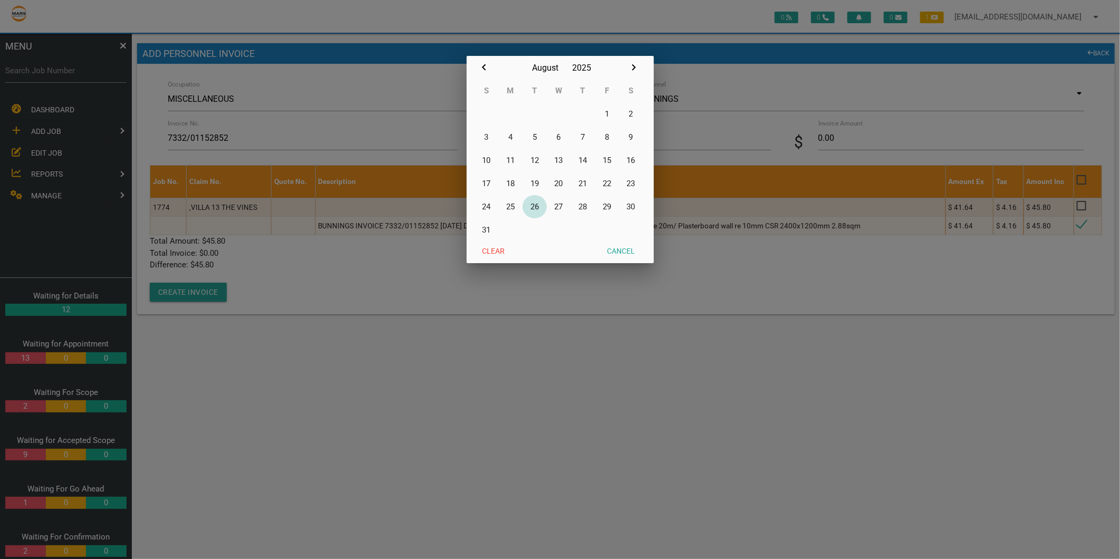
click at [534, 204] on button "26" at bounding box center [535, 206] width 24 height 23
type input "26/08/2025"
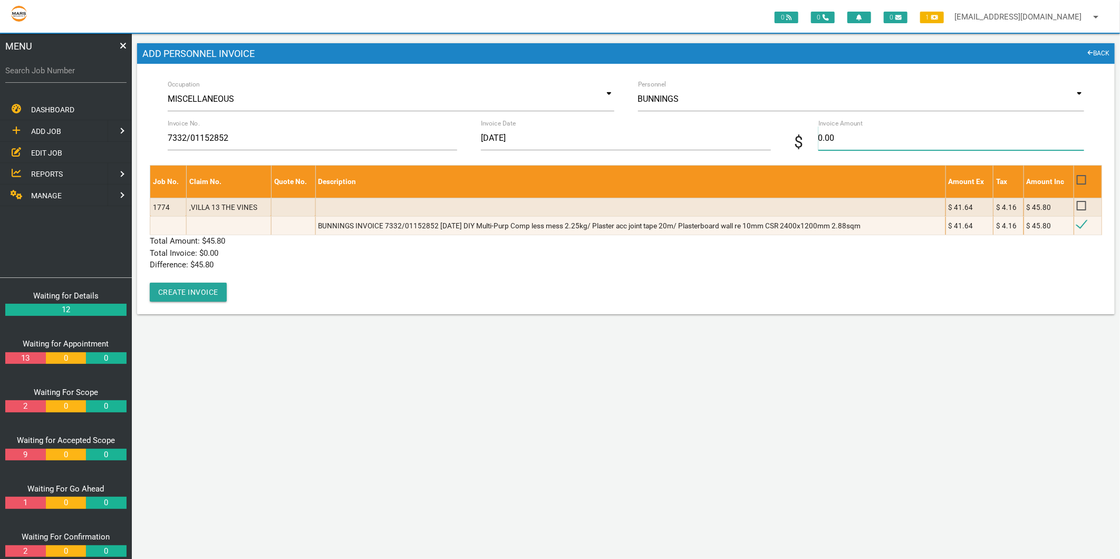
click at [835, 135] on input "0.00" at bounding box center [951, 138] width 266 height 24
click at [1098, 53] on link "BACK" at bounding box center [1099, 54] width 22 height 11
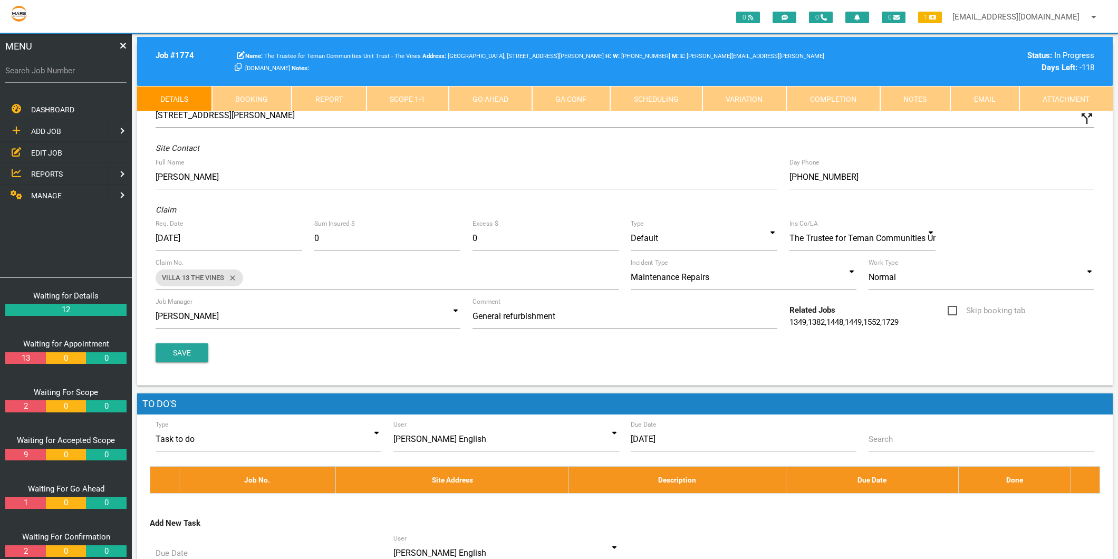
click at [389, 92] on link "Scope 1 - 1" at bounding box center [407, 98] width 83 height 25
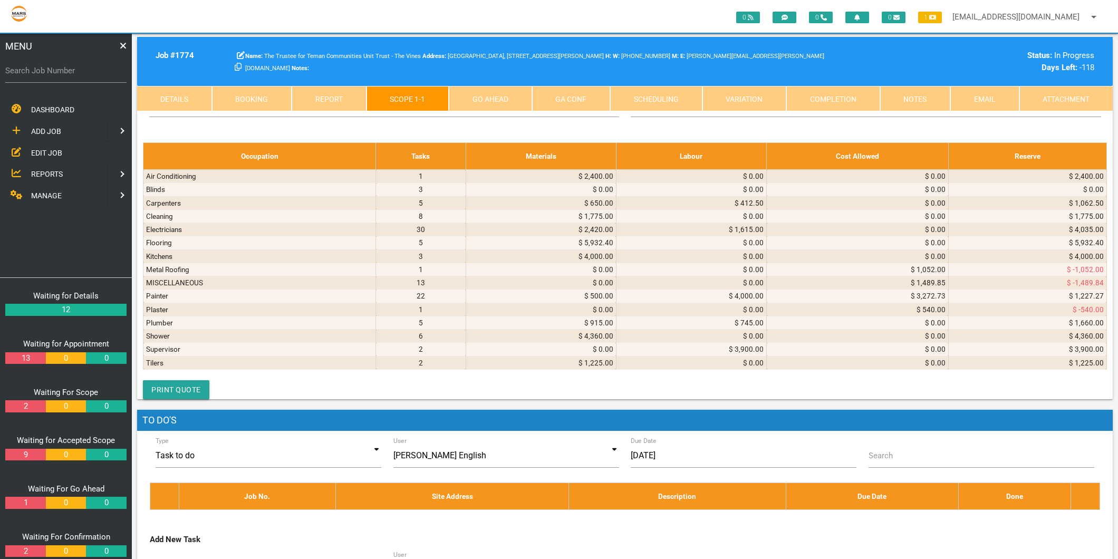
scroll to position [3983, 0]
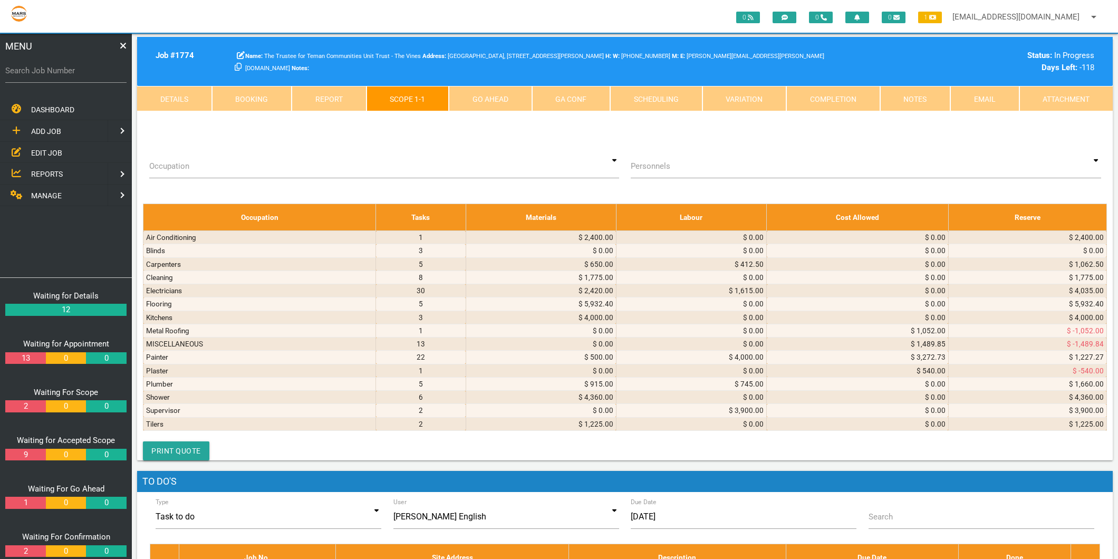
click at [935, 18] on icon at bounding box center [936, 15] width 2 height 5
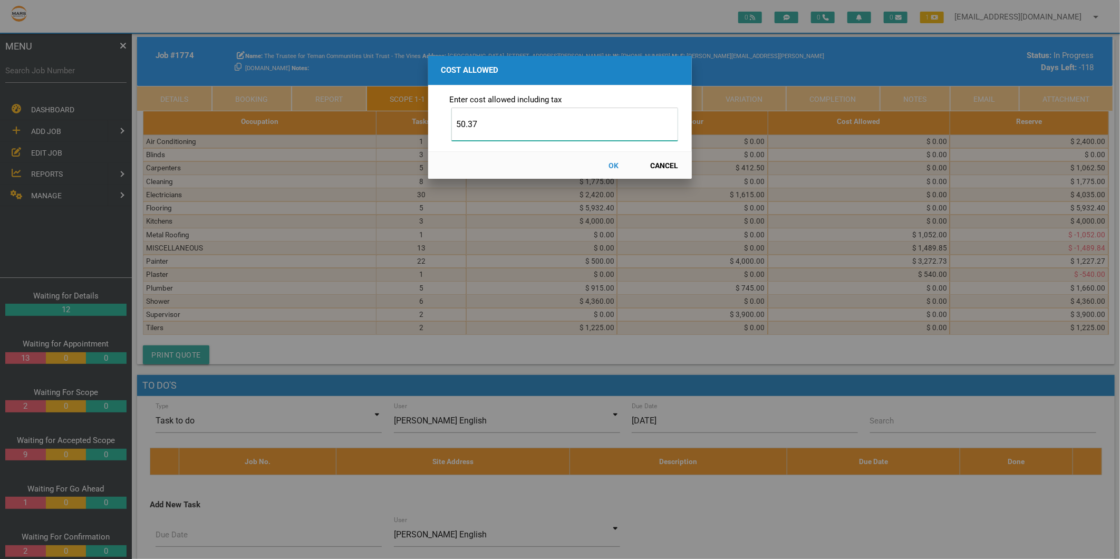
type input "50.37"
click at [613, 167] on button "OK" at bounding box center [614, 165] width 46 height 18
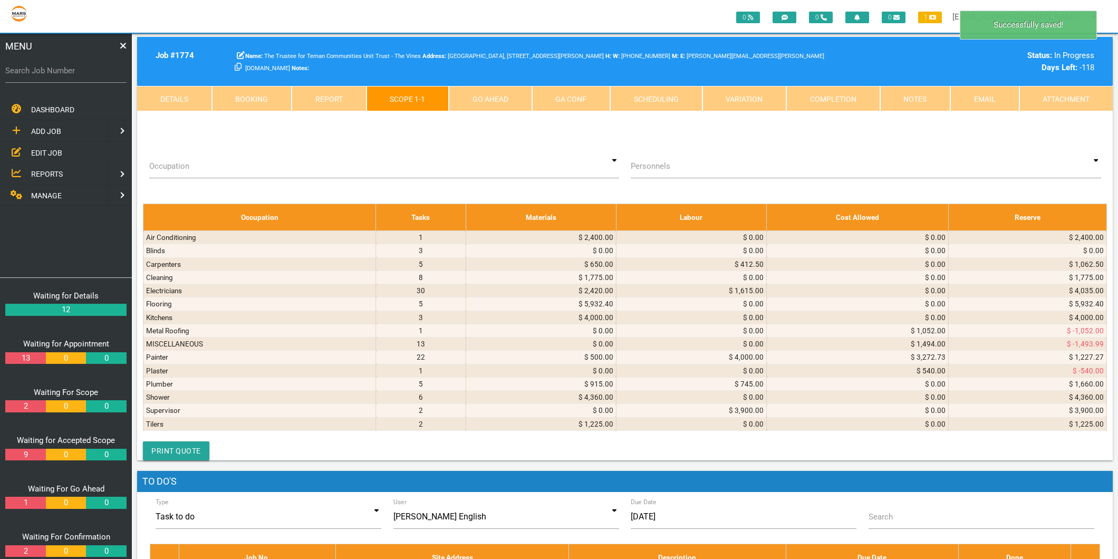
click at [370, 19] on link "Add" at bounding box center [372, 15] width 13 height 8
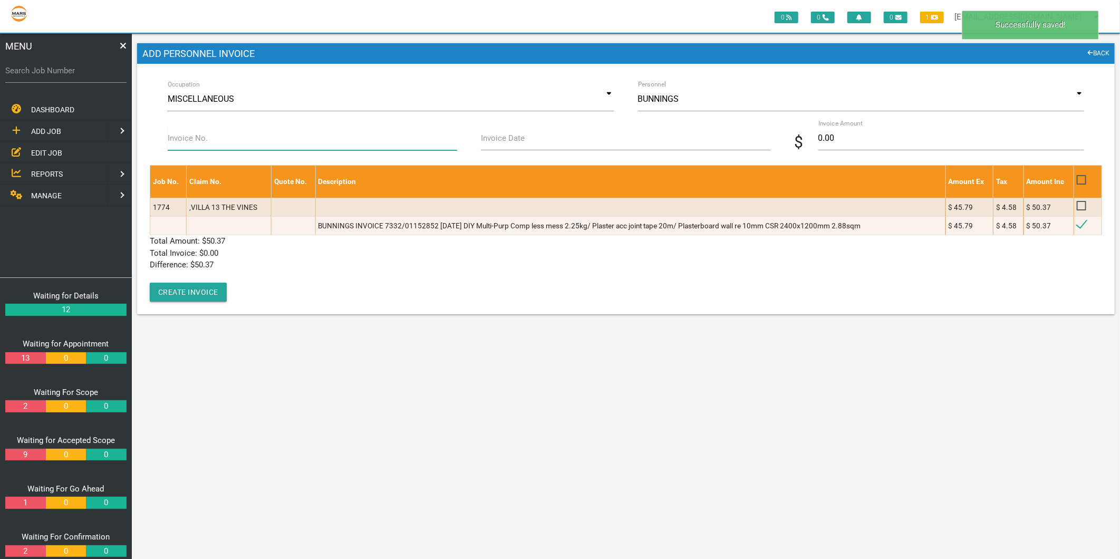
click at [236, 138] on input "Invoice No." at bounding box center [312, 138] width 289 height 24
type input "7332/01152852"
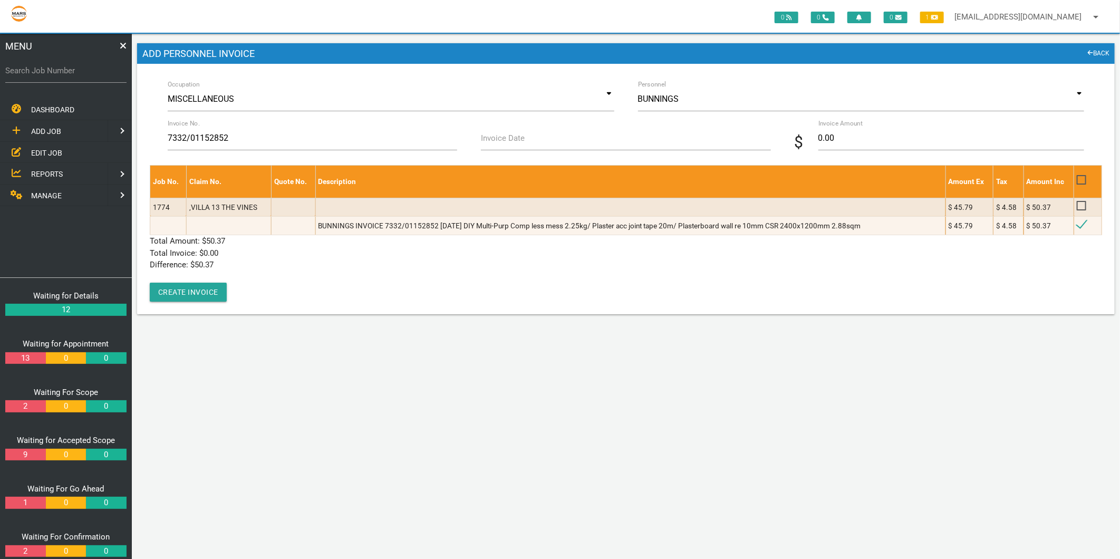
click at [510, 143] on label "Invoice Date" at bounding box center [503, 138] width 44 height 12
click at [510, 143] on input "Invoice Date" at bounding box center [625, 138] width 289 height 24
click at [508, 143] on input "Invoice Date" at bounding box center [625, 138] width 289 height 24
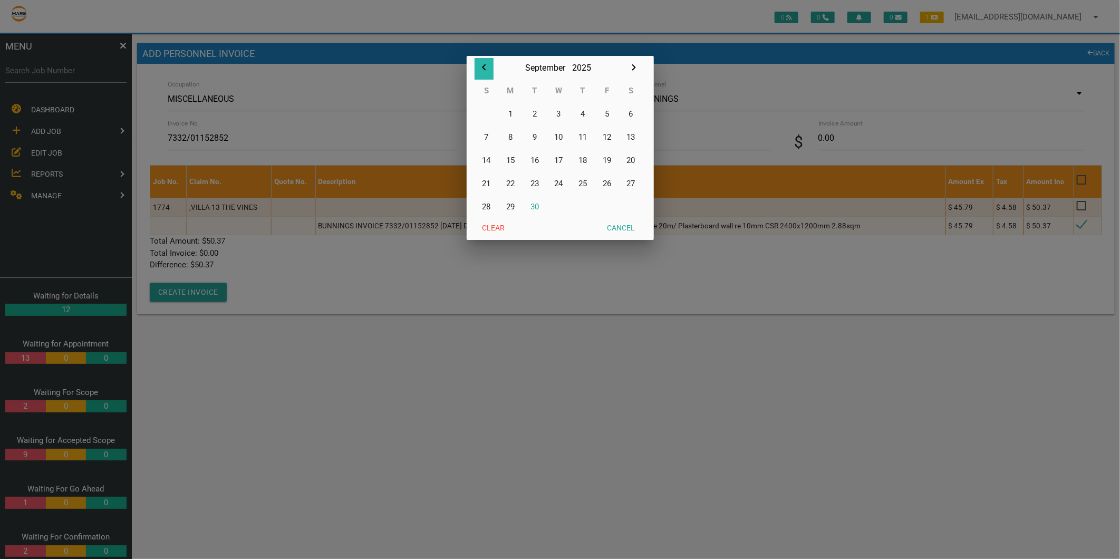
click at [481, 67] on icon "button" at bounding box center [484, 67] width 13 height 13
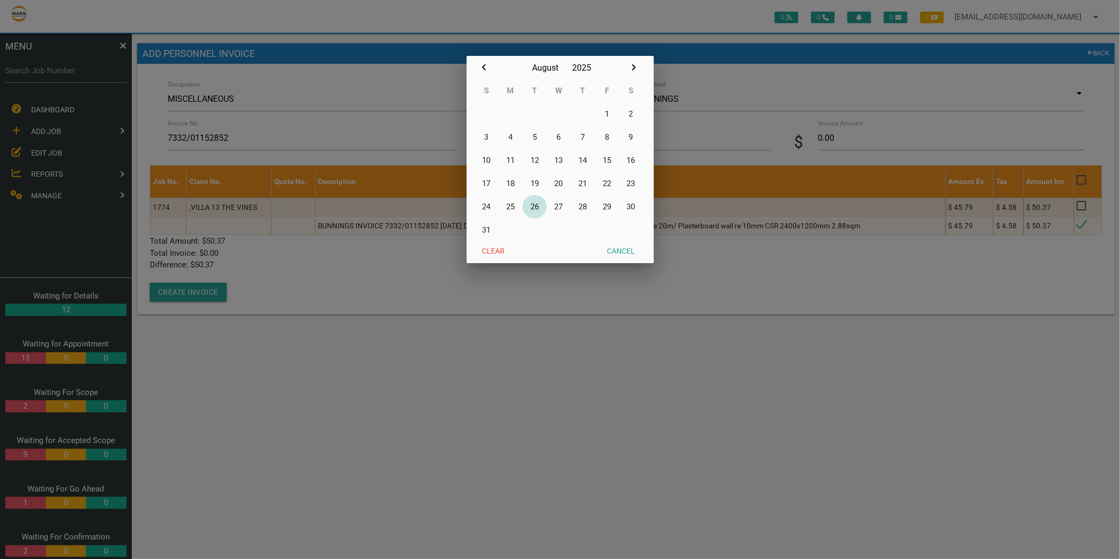
click at [533, 209] on button "26" at bounding box center [535, 206] width 24 height 23
type input "26/08/2025"
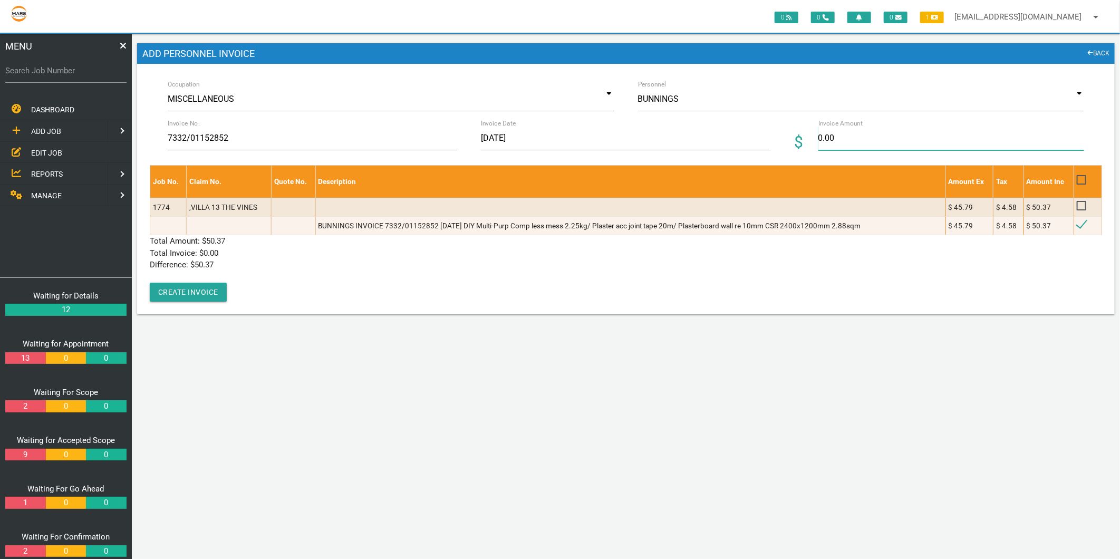
click at [833, 141] on input "0.00" at bounding box center [951, 138] width 266 height 24
type input "50.37"
click at [240, 293] on div "Job No. Claim No. Quote No. Description Amount Ex Tax Amount Inc 1774 ,VILLA 13…" at bounding box center [626, 233] width 952 height 137
click at [212, 287] on button "Create Invoice" at bounding box center [188, 292] width 77 height 19
